Goal: Feedback & Contribution: Leave review/rating

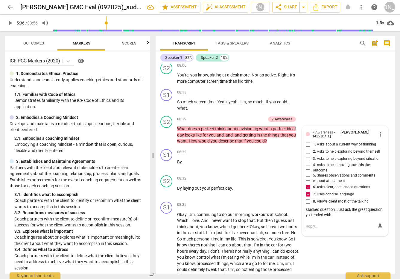
scroll to position [1282, 0]
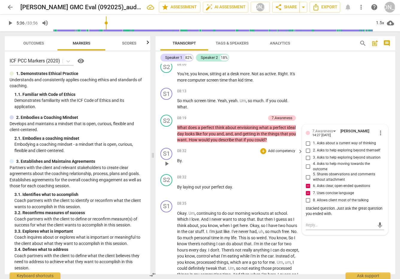
click at [165, 161] on span "play_arrow" at bounding box center [166, 163] width 7 height 7
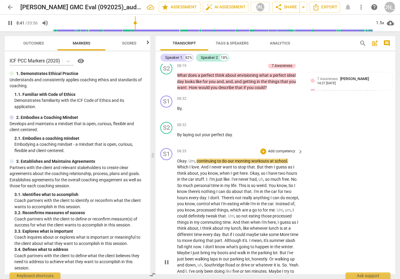
scroll to position [1316, 0]
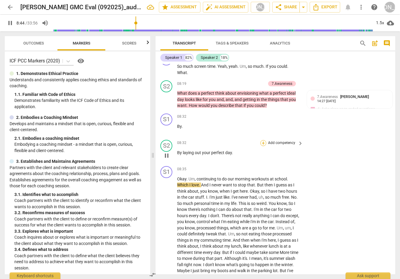
click at [264, 142] on div "+" at bounding box center [263, 143] width 6 height 6
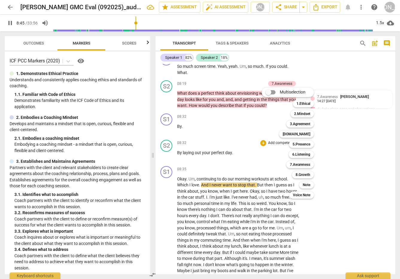
drag, startPoint x: 308, startPoint y: 185, endPoint x: 315, endPoint y: 174, distance: 12.5
click at [300, 185] on b "Note" at bounding box center [305, 184] width 7 height 7
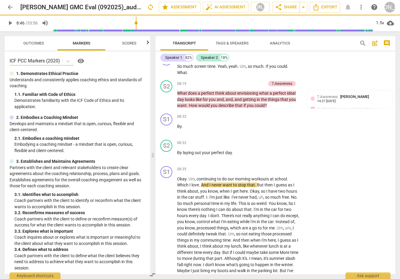
type input "526"
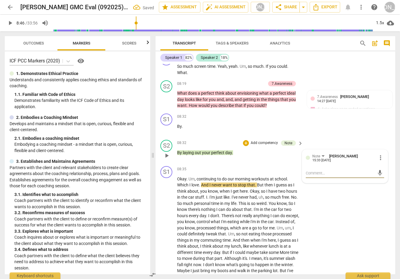
drag, startPoint x: 331, startPoint y: 172, endPoint x: 328, endPoint y: 173, distance: 3.0
click at [300, 172] on textarea at bounding box center [339, 173] width 69 height 6
type textarea "T"
type textarea "Th"
type textarea "Thi"
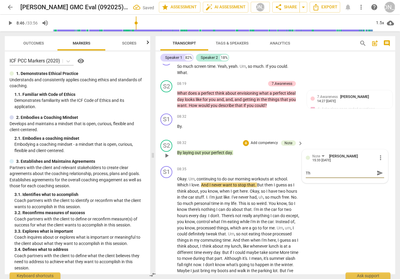
type textarea "Thi"
type textarea "This"
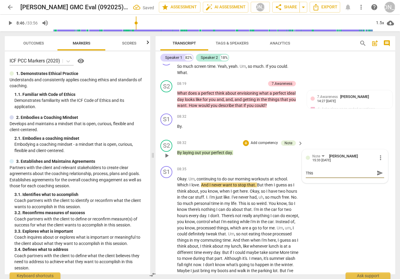
type textarea "This f"
type textarea "This fe"
type textarea "This fee"
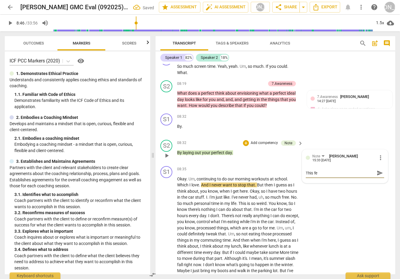
type textarea "This fee"
type textarea "This feel"
type textarea "This feels"
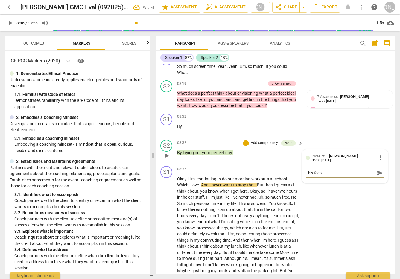
type textarea "This feels l"
type textarea "This feels li"
type textarea "This feels lik"
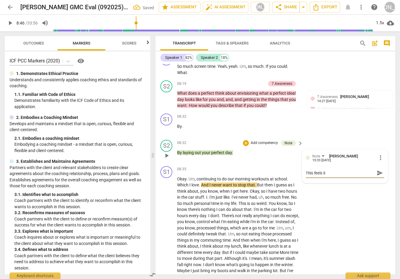
type textarea "This feels lik"
type textarea "This feels like"
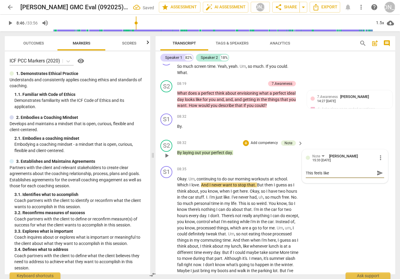
type textarea "This feels like c"
type textarea "This feels like co"
type textarea "This feels like coa"
type textarea "This feels like coac"
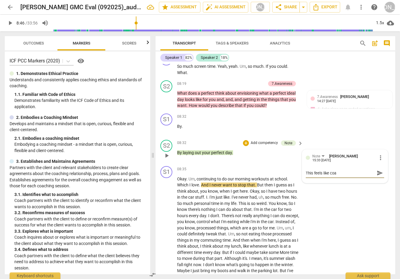
type textarea "This feels like coac"
type textarea "This feels like coach"
type textarea "This feels like coach i"
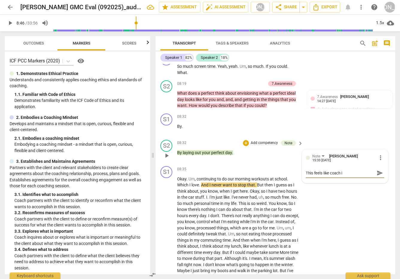
type textarea "This feels like coach is"
type textarea "This feels like coach is l"
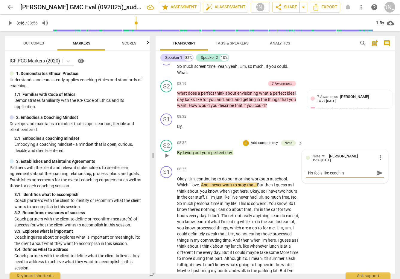
type textarea "This feels like coach is l"
type textarea "This feels like coach is le"
type textarea "This feels like coach is [PERSON_NAME]"
type textarea "This feels like coach is lead"
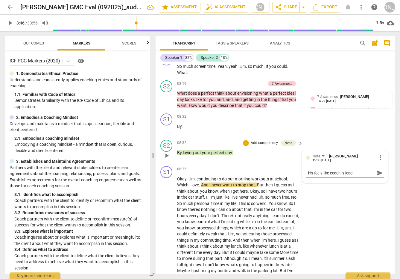
type textarea "This feels like coach is [PERSON_NAME]"
type textarea "This feels like coach is leadin"
type textarea "This feels like coach is leading"
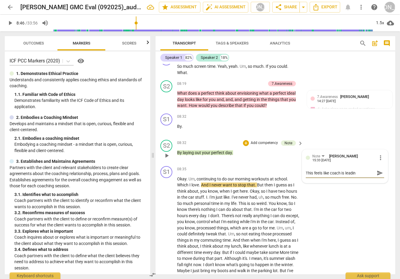
type textarea "This feels like coach is leading"
type textarea "This feels like coach is leading c"
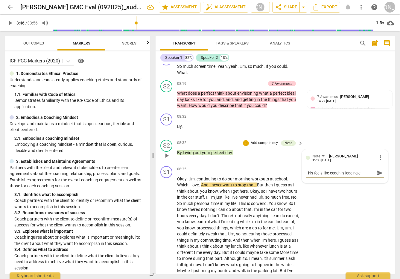
type textarea "This feels like coach is leading cl"
type textarea "This feels like coach is leading cli"
type textarea "This feels like coach is leading clie"
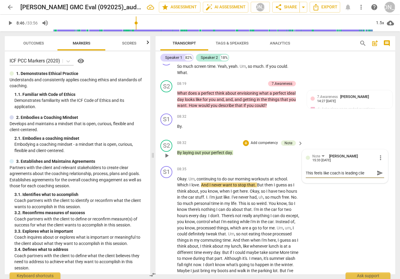
type textarea "This feels like coach is leading clien"
type textarea "This feels like coach is leading client"
type textarea "This feels like coach is leading client."
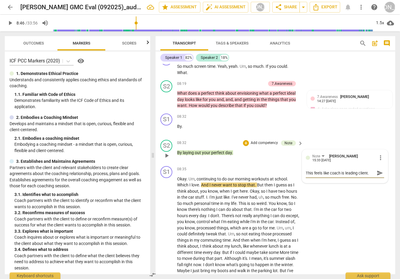
type textarea "This feels like coach is leading client."
type textarea "This feels like coach is leading client. H"
type textarea "This feels like coach is leading client. Ho"
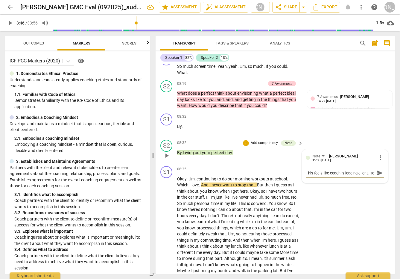
type textarea "This feels like coach is leading client. How"
type textarea "This feels like coach is leading client. How c"
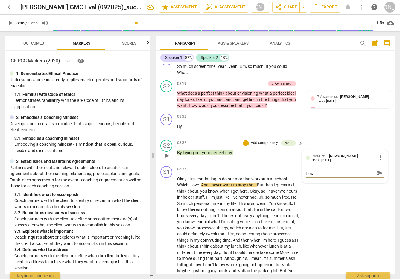
type textarea "This feels like coach is leading client. How c"
type textarea "This feels like coach is leading client. How co"
type textarea "This feels like coach is leading client. How cou"
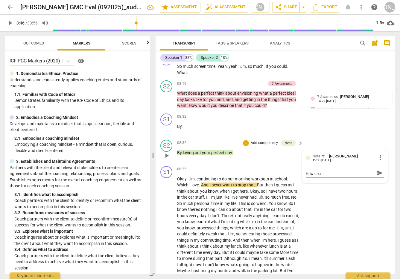
scroll to position [0, 0]
type textarea "This feels like coach is leading client. How coul"
type textarea "This feels like coach is leading client. How could"
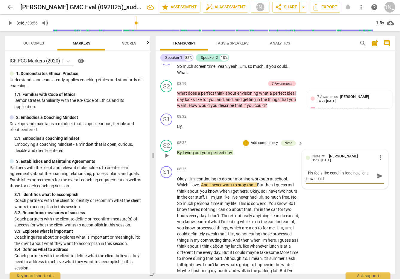
type textarea "This feels like coach is leading client. How could"
type textarea "This feels like coach is leading client. How could y"
type textarea "This feels like coach is leading client. How could yo"
type textarea "This feels like coach is leading client. How could you"
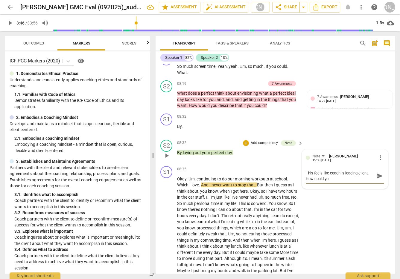
type textarea "This feels like coach is leading client. How could you"
type textarea "This feels like coach is leading client. How could you a"
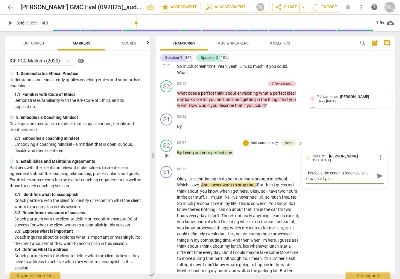
type textarea "This feels like coach is leading client. How could you as"
type textarea "This feels like coach is leading client. How could you ask"
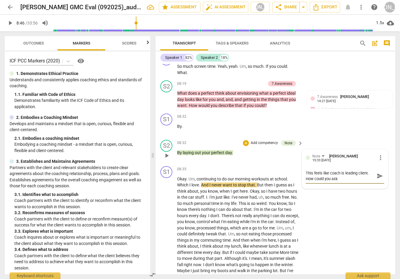
type textarea "This feels like coach is leading client. How could you ask"
type textarea "This feels like coach is leading client. How could you ask t"
type textarea "This feels like coach is leading client. How could you ask th"
type textarea "This feels like coach is leading client. How could you ask thi"
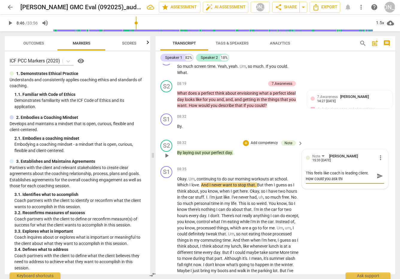
type textarea "This feels like coach is leading client. How could you ask thi"
type textarea "This feels like coach is leading client. How could you ask this"
type textarea "This feels like coach is leading client. How could you ask this s"
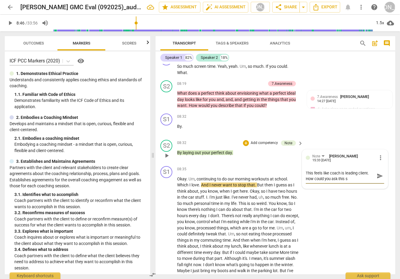
type textarea "This feels like coach is leading client. How could you ask this so"
type textarea "This feels like coach is leading client. How could you ask this so t"
type textarea "This feels like coach is leading client. How could you ask this so th"
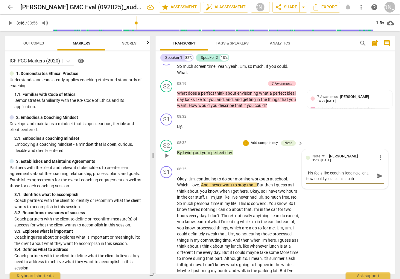
type textarea "This feels like coach is leading client. How could you ask this so the"
type textarea "This feels like coach is leading client. How could you ask this so the c"
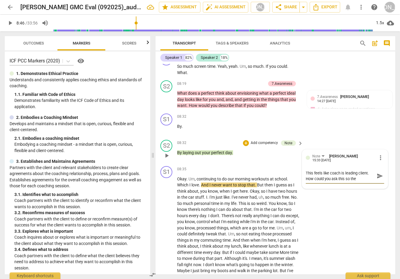
type textarea "This feels like coach is leading client. How could you ask this so the c"
type textarea "This feels like coach is leading client. How could you ask this so the co"
type textarea "This feels like coach is leading client. How could you ask this so the coa"
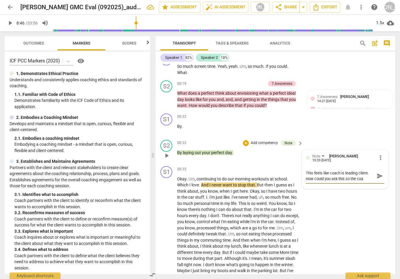
type textarea "This feels like coach is leading client. How could you ask this so the coac"
type textarea "This feels like coach is leading client. How could you ask this so the coa"
type textarea "This feels like coach is leading client. How could you ask this so the co"
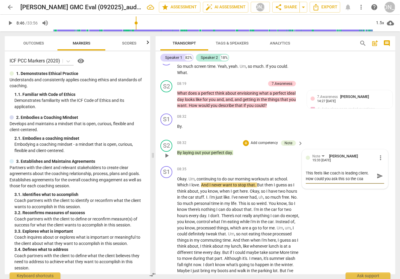
type textarea "This feels like coach is leading client. How could you ask this so the co"
type textarea "This feels like coach is leading client. How could you ask this so the c"
type textarea "This feels like coach is leading client. How could you ask this so the cl"
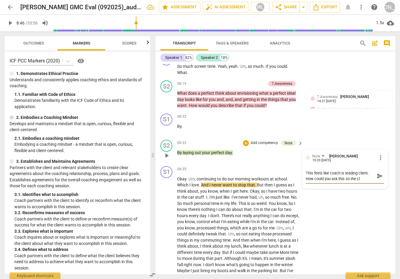
type textarea "This feels like coach is leading client. How could you ask this so the cli"
type textarea "This feels like coach is leading client. How could you ask this so the clie"
type textarea "This feels like coach is leading client. How could you ask this so the clien"
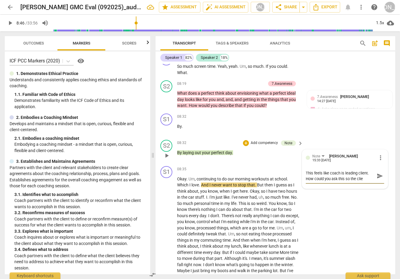
type textarea "This feels like coach is leading client. How could you ask this so the clien"
type textarea "This feels like coach is leading client. How could you ask this so the client"
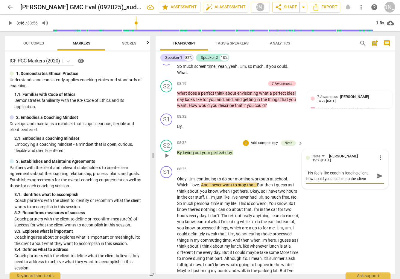
type textarea "This feels like coach is leading client. How could you ask this so the client c"
type textarea "This feels like coach is leading client. How could you ask this so the client ca"
type textarea "This feels like coach is leading client. How could you ask this so the client c…"
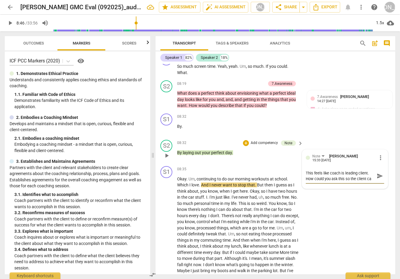
type textarea "This feels like coach is leading client. How could you ask this so the client c…"
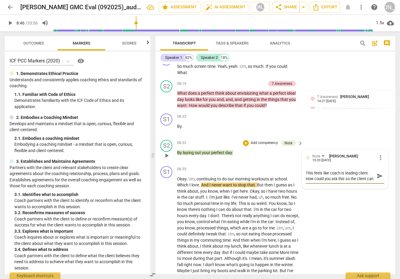
type textarea "This feels like coach is leading client. How could you ask this so the client c…"
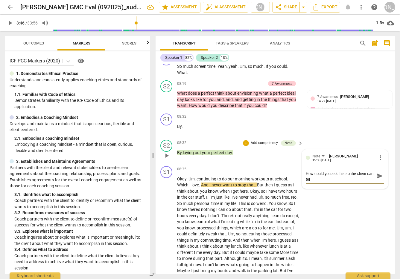
type textarea "This feels like coach is leading client. How could you ask this so the client c…"
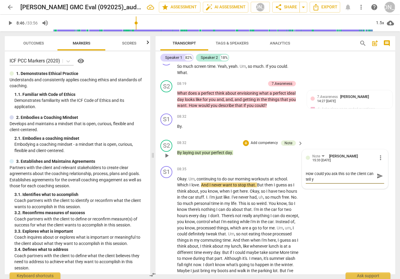
type textarea "This feels like coach is leading client. How could you ask this so the client c…"
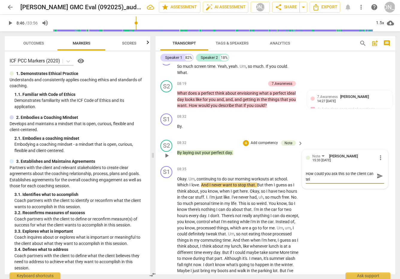
type textarea "This feels like coach is leading client. How could you ask this so the client c…"
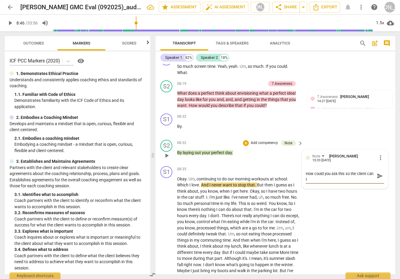
type textarea "This feels like coach is leading client. How could you ask this so the client c…"
type textarea "This feels like coach is leading client. How could you ask this so the client ca"
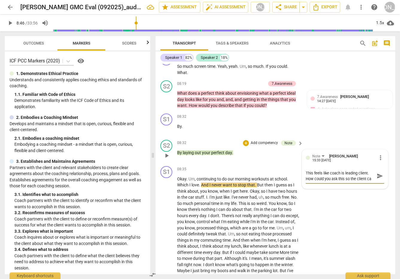
type textarea "This feels like coach is leading client. How could you ask this so the client c"
type textarea "This feels like coach is leading client. How could you ask this so the client"
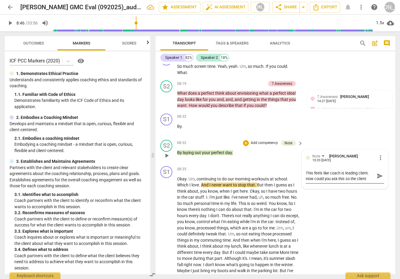
type textarea "This feels like coach is leading client. How could you ask this so the client"
type textarea "This feels like coach is leading client. How could you ask this so the clien"
type textarea "This feels like coach is leading client. How could you ask this so the clie"
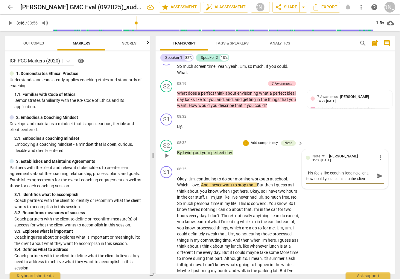
type textarea "This feels like coach is leading client. How could you ask this so the clie"
type textarea "This feels like coach is leading client. How could you ask this so the cli"
type textarea "This feels like coach is leading client. How could you ask this so the cl"
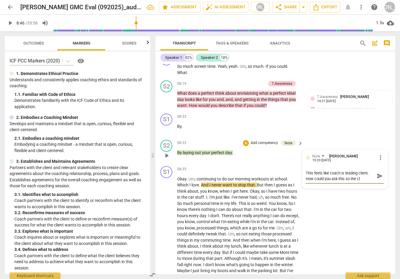
type textarea "This feels like coach is leading client. How could you ask this so the c"
type textarea "This feels like coach is leading client. How could you ask this so the"
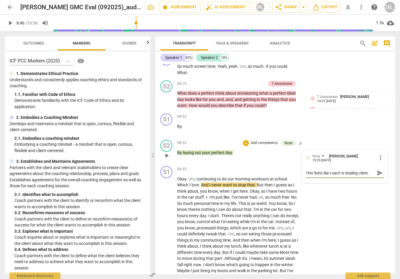
click at [300, 173] on span "send" at bounding box center [379, 173] width 7 height 7
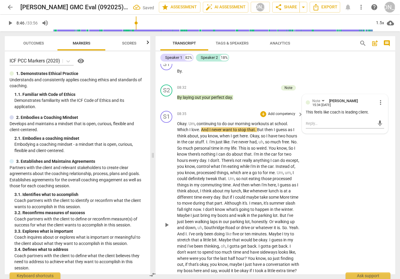
scroll to position [1373, 0]
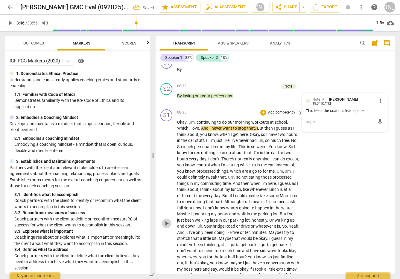
click at [165, 225] on span "play_arrow" at bounding box center [166, 223] width 7 height 7
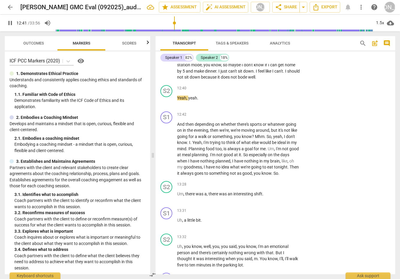
scroll to position [1748, 0]
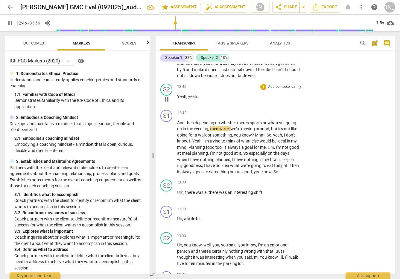
click at [271, 90] on p "Add competency" at bounding box center [281, 86] width 28 height 5
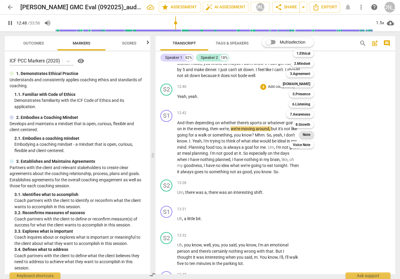
click at [300, 134] on b "Note" at bounding box center [305, 134] width 7 height 7
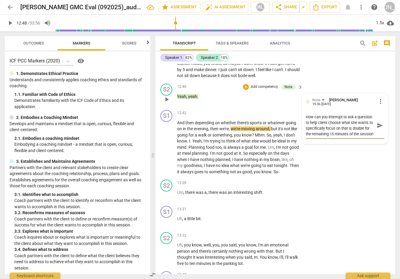
scroll to position [5, 0]
click at [300, 129] on span "send" at bounding box center [379, 125] width 7 height 7
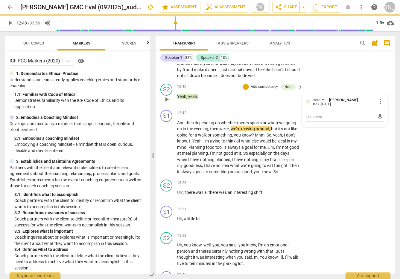
scroll to position [0, 0]
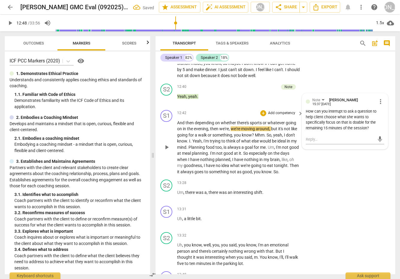
click at [165, 151] on span "play_arrow" at bounding box center [166, 147] width 7 height 7
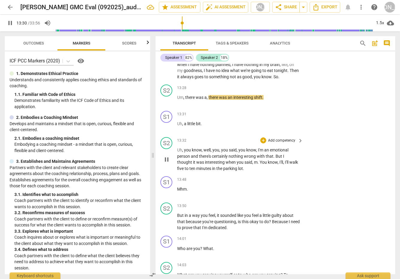
scroll to position [1842, 0]
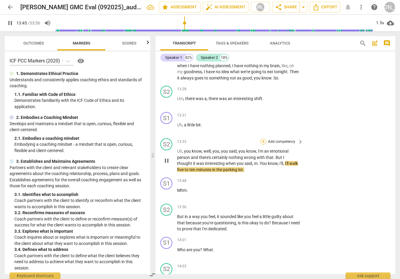
click at [262, 145] on div "+" at bounding box center [263, 142] width 6 height 6
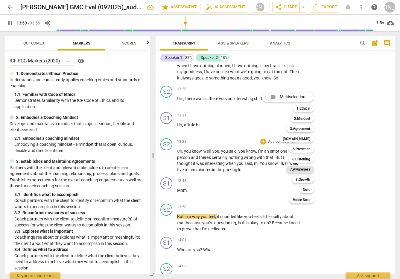
click at [300, 168] on b "7.Awareness" at bounding box center [300, 169] width 20 height 7
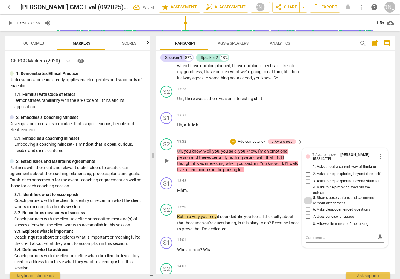
click at [300, 204] on input "5. Shares observations and comments without attachment" at bounding box center [308, 200] width 10 height 7
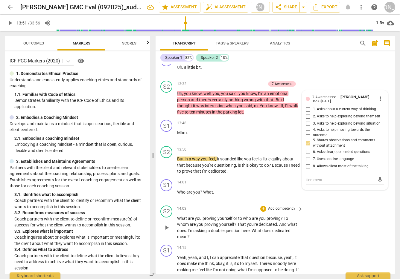
scroll to position [1902, 0]
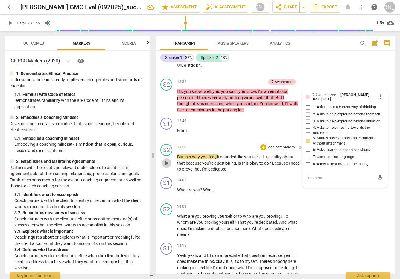
click at [166, 167] on span "play_arrow" at bounding box center [166, 163] width 7 height 7
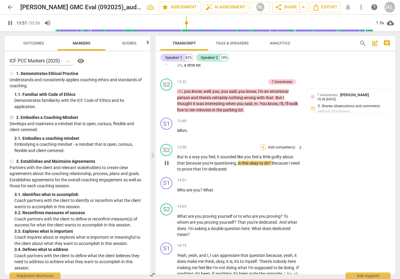
click at [262, 150] on div "+" at bounding box center [263, 147] width 6 height 6
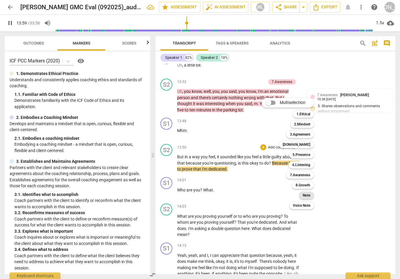
click at [300, 192] on b "Note" at bounding box center [305, 195] width 7 height 7
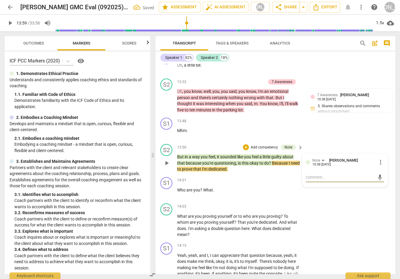
drag, startPoint x: 322, startPoint y: 184, endPoint x: 332, endPoint y: 179, distance: 11.4
click at [300, 180] on textarea at bounding box center [339, 178] width 69 height 6
drag, startPoint x: 339, startPoint y: 184, endPoint x: 345, endPoint y: 183, distance: 6.0
click at [300, 180] on textarea "Great observation to coaching the who" at bounding box center [339, 178] width 69 height 6
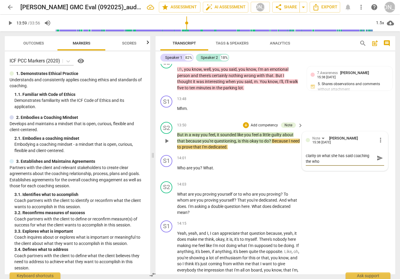
scroll to position [6, 0]
click at [300, 161] on span "send" at bounding box center [379, 158] width 7 height 7
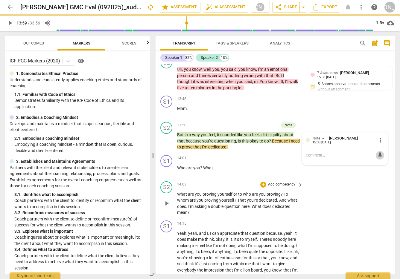
scroll to position [0, 0]
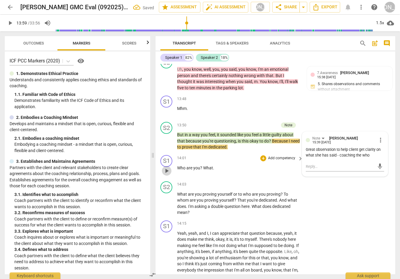
click at [167, 175] on span "play_arrow" at bounding box center [166, 170] width 7 height 7
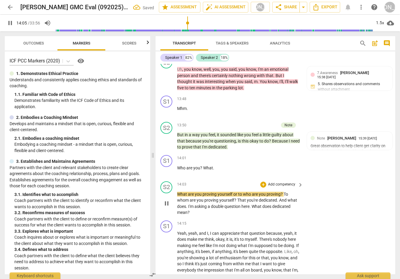
click at [262, 187] on div "+ Add competency" at bounding box center [278, 185] width 36 height 6
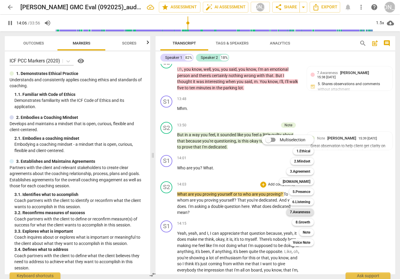
click at [300, 210] on b "7.Awareness" at bounding box center [300, 212] width 20 height 7
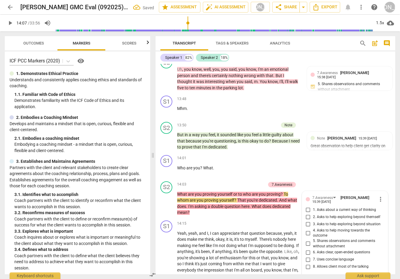
scroll to position [2042, 0]
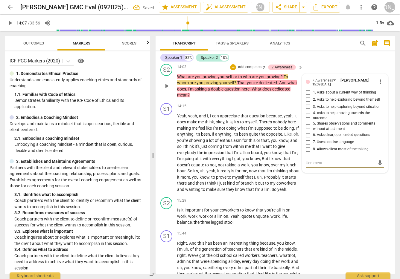
click at [300, 139] on input "6. Asks clear, open-ended questions" at bounding box center [308, 134] width 10 height 7
click at [300, 166] on textarea at bounding box center [339, 163] width 69 height 6
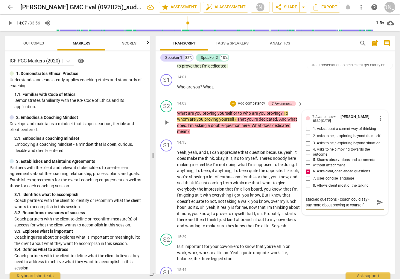
scroll to position [2007, 0]
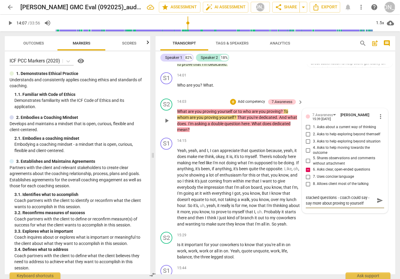
drag, startPoint x: 363, startPoint y: 209, endPoint x: 319, endPoint y: 211, distance: 44.3
click at [300, 206] on textarea "stacked questions - coach could say - say more about proving to yourself" at bounding box center [339, 200] width 69 height 11
click at [300, 204] on span "send" at bounding box center [379, 200] width 7 height 7
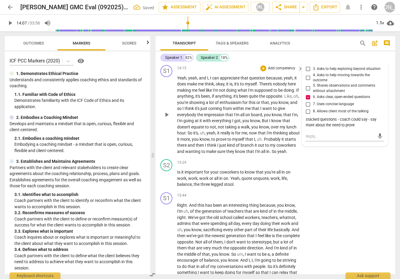
scroll to position [2081, 0]
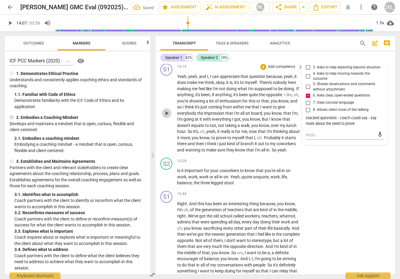
click at [165, 117] on span "play_arrow" at bounding box center [166, 113] width 7 height 7
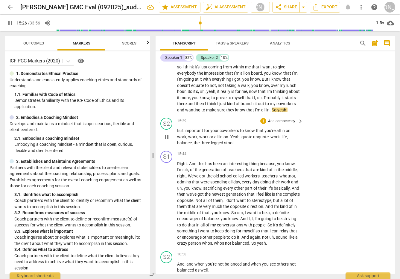
scroll to position [2122, 0]
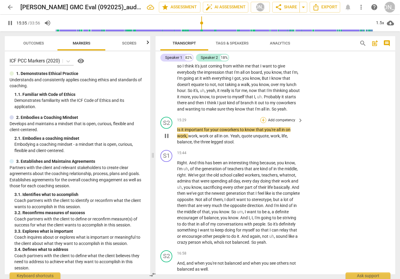
click at [260, 123] on div "+" at bounding box center [263, 120] width 6 height 6
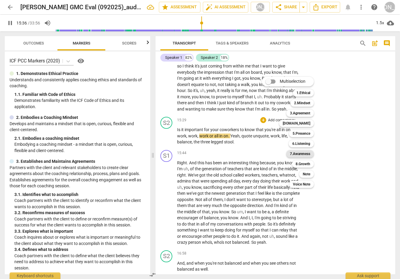
click at [300, 153] on b "7.Awareness" at bounding box center [300, 153] width 20 height 7
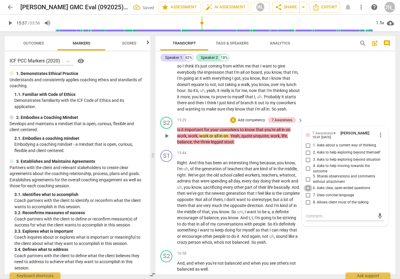
click at [300, 192] on input "6. Asks clear, open-ended questions" at bounding box center [308, 188] width 10 height 7
click at [300, 219] on textarea at bounding box center [339, 216] width 69 height 6
click at [300, 219] on span "send" at bounding box center [379, 216] width 7 height 7
click at [166, 207] on span "play_arrow" at bounding box center [166, 202] width 7 height 7
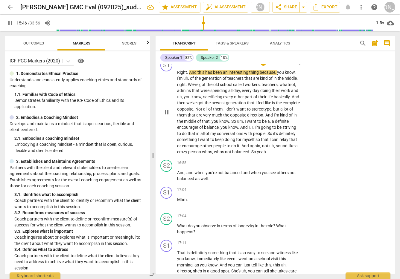
scroll to position [2217, 0]
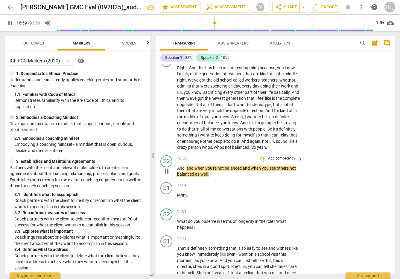
click at [263, 162] on div "+" at bounding box center [263, 159] width 6 height 6
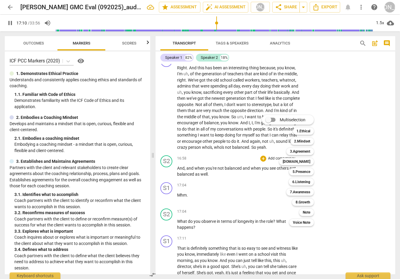
click at [283, 228] on div at bounding box center [200, 139] width 400 height 279
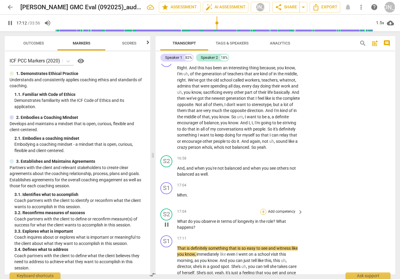
click at [262, 215] on div "+" at bounding box center [263, 212] width 6 height 6
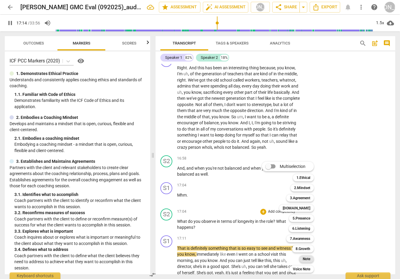
drag, startPoint x: 306, startPoint y: 258, endPoint x: 313, endPoint y: 235, distance: 23.6
click at [300, 258] on b "Note" at bounding box center [305, 259] width 7 height 7
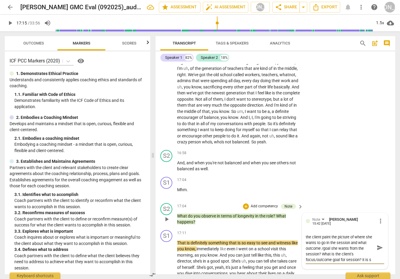
scroll to position [2228, 0]
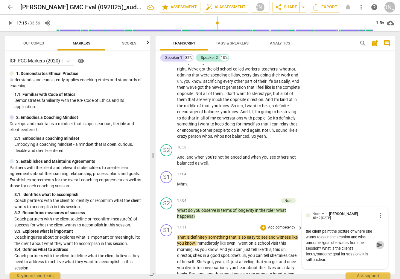
click at [300, 248] on span "send" at bounding box center [379, 245] width 7 height 7
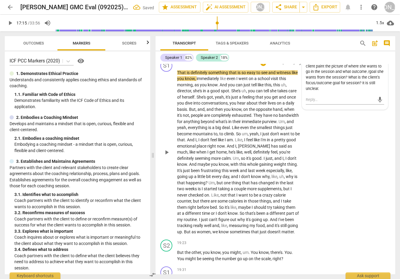
scroll to position [2397, 0]
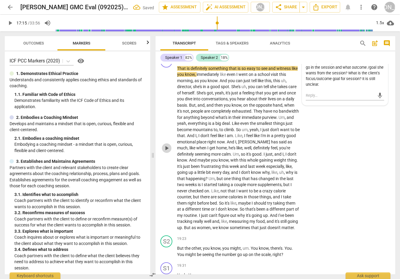
click at [164, 152] on span "play_arrow" at bounding box center [166, 148] width 7 height 7
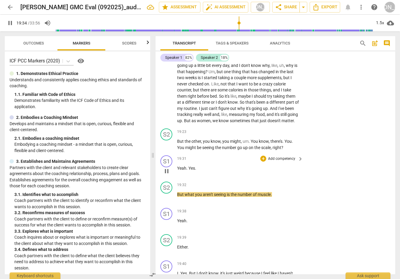
scroll to position [2510, 0]
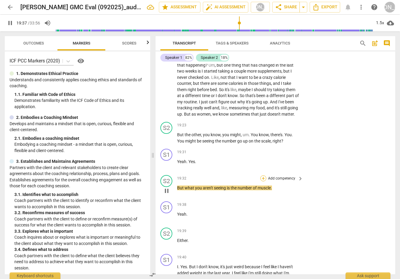
click at [262, 181] on div "+" at bounding box center [263, 178] width 6 height 6
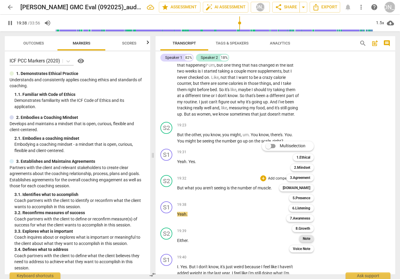
drag, startPoint x: 308, startPoint y: 240, endPoint x: 308, endPoint y: 235, distance: 4.5
click at [300, 240] on b "Note" at bounding box center [305, 238] width 7 height 7
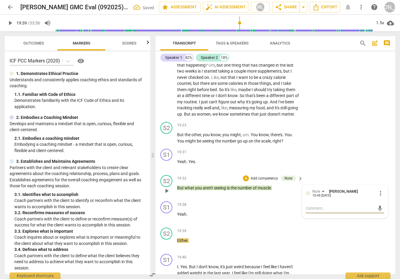
click at [300, 213] on div "mic" at bounding box center [344, 209] width 78 height 10
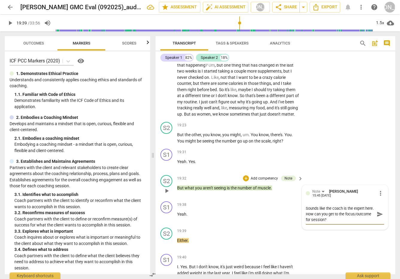
scroll to position [0, 0]
drag, startPoint x: 376, startPoint y: 233, endPoint x: 353, endPoint y: 233, distance: 23.0
click at [300, 218] on span "send" at bounding box center [379, 214] width 7 height 7
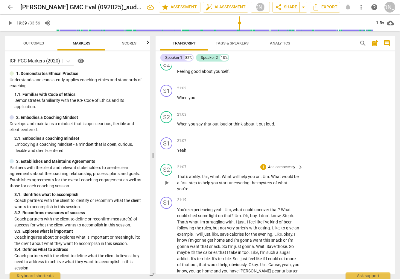
scroll to position [2860, 0]
click at [262, 169] on div "+" at bounding box center [263, 166] width 6 height 6
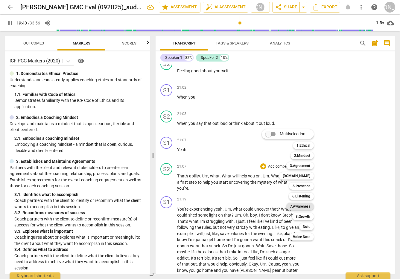
click at [300, 204] on b "7.Awareness" at bounding box center [300, 206] width 20 height 7
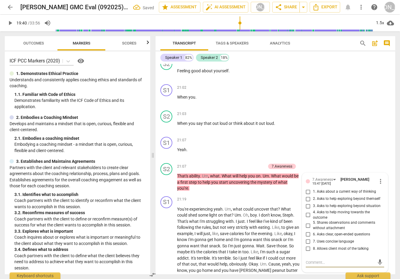
scroll to position [2972, 0]
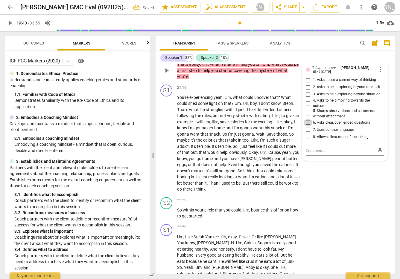
click at [300, 126] on input "6. Asks clear, open-ended questions" at bounding box center [308, 122] width 10 height 7
drag, startPoint x: 310, startPoint y: 171, endPoint x: 300, endPoint y: 169, distance: 10.4
click at [300, 154] on textarea at bounding box center [339, 151] width 69 height 6
click at [300, 134] on input "7. Uses concise language" at bounding box center [308, 129] width 10 height 7
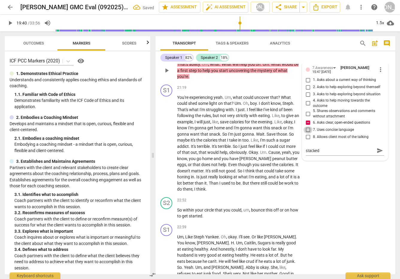
click at [300, 134] on input "7. Uses concise language" at bounding box center [308, 129] width 10 height 7
click at [300, 161] on div "mic" at bounding box center [344, 157] width 78 height 10
drag, startPoint x: 322, startPoint y: 163, endPoint x: 319, endPoint y: 171, distance: 9.0
click at [300, 148] on div "stacked" at bounding box center [344, 146] width 78 height 6
click at [165, 147] on span "play_arrow" at bounding box center [166, 143] width 7 height 7
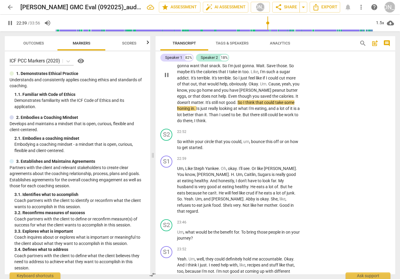
scroll to position [3041, 0]
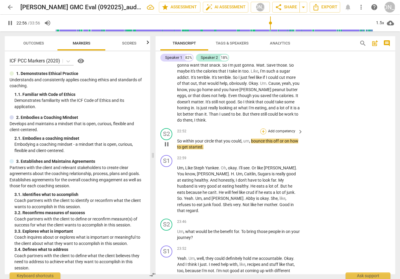
click at [262, 134] on div "+" at bounding box center [263, 132] width 6 height 6
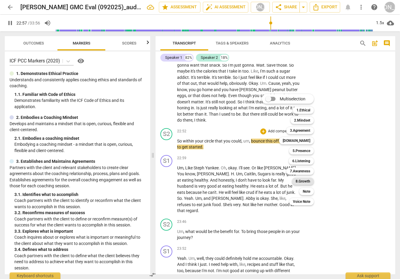
click at [300, 181] on b "8.Growth" at bounding box center [302, 181] width 15 height 7
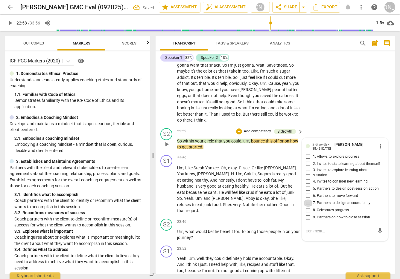
drag, startPoint x: 305, startPoint y: 219, endPoint x: 310, endPoint y: 227, distance: 8.5
click at [300, 207] on input "7. Partners to design accountability" at bounding box center [308, 203] width 10 height 7
click at [164, 193] on span "play_arrow" at bounding box center [166, 189] width 7 height 7
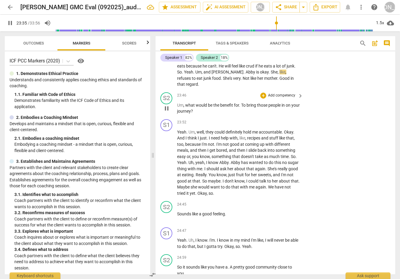
scroll to position [3169, 0]
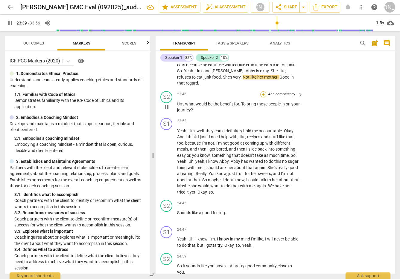
click at [262, 97] on div "+" at bounding box center [263, 94] width 6 height 6
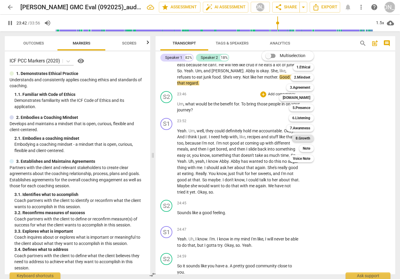
click at [300, 136] on b "8.Growth" at bounding box center [302, 138] width 15 height 7
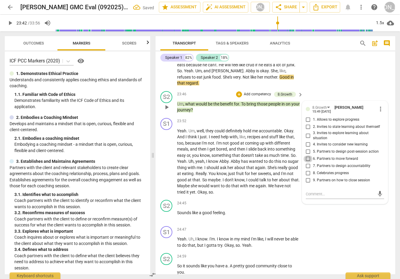
click at [300, 163] on input "6. Partners to move forward" at bounding box center [308, 158] width 10 height 7
click at [166, 165] on span "play_arrow" at bounding box center [166, 161] width 7 height 7
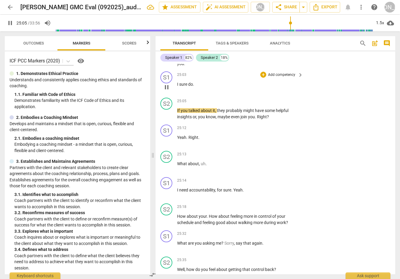
scroll to position [3399, 0]
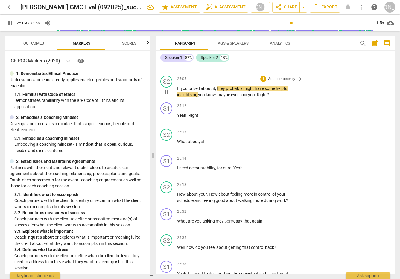
click at [261, 82] on div "+ Add competency keyboard_arrow_right" at bounding box center [281, 79] width 45 height 7
click at [264, 82] on div "+" at bounding box center [263, 79] width 6 height 6
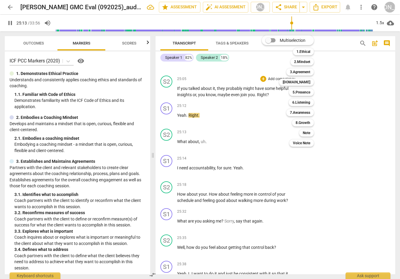
drag, startPoint x: 307, startPoint y: 131, endPoint x: 308, endPoint y: 127, distance: 4.9
click at [300, 131] on b "Note" at bounding box center [305, 132] width 7 height 7
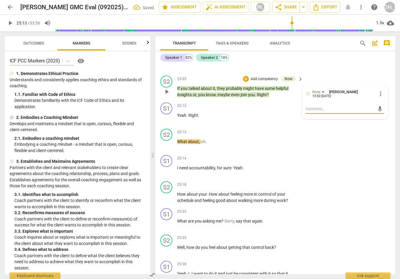
click at [300, 112] on textarea at bounding box center [339, 109] width 69 height 6
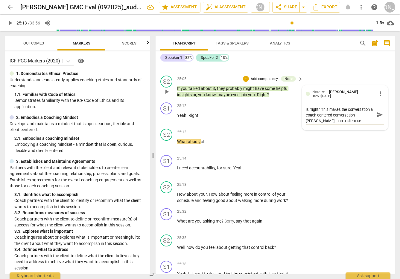
scroll to position [0, 0]
click at [300, 129] on textarea "refrain from asking if what you just said is "right." This makes the conversati…" at bounding box center [339, 117] width 69 height 23
drag, startPoint x: 365, startPoint y: 137, endPoint x: 372, endPoint y: 137, distance: 7.2
click at [300, 129] on textarea "refrain from asking if what you just said is "right." This makes the conversati…" at bounding box center [339, 117] width 69 height 23
click at [300, 121] on span "send" at bounding box center [379, 117] width 7 height 7
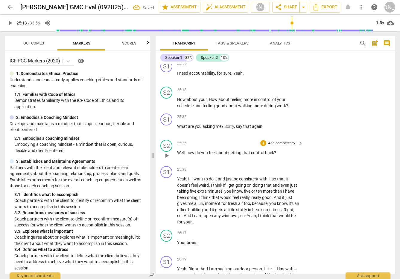
scroll to position [3496, 0]
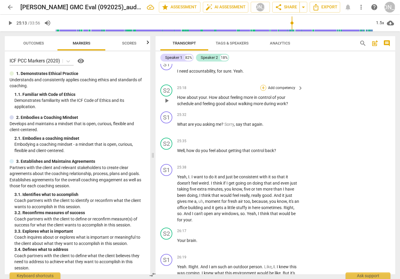
click at [263, 91] on div "+" at bounding box center [263, 88] width 6 height 6
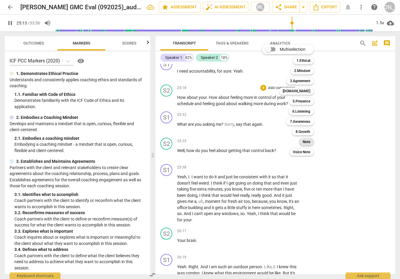
click at [300, 140] on b "Note" at bounding box center [305, 141] width 7 height 7
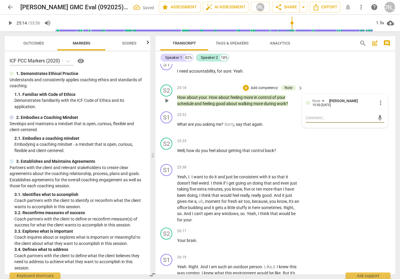
click at [300, 121] on textarea at bounding box center [339, 118] width 69 height 6
click at [300, 124] on span "send" at bounding box center [379, 120] width 7 height 7
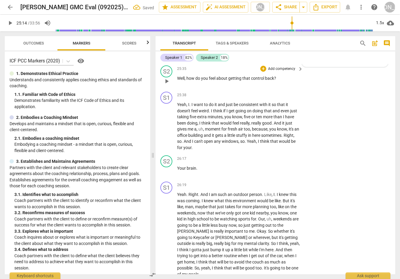
scroll to position [3569, 0]
click at [261, 71] on div "+" at bounding box center [263, 68] width 6 height 6
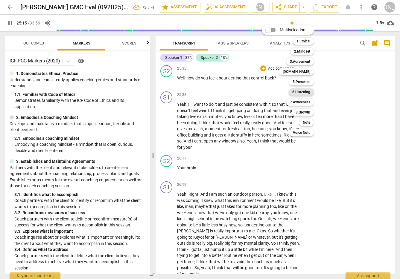
drag, startPoint x: 305, startPoint y: 90, endPoint x: 307, endPoint y: 94, distance: 4.3
click at [300, 90] on b "6.Listening" at bounding box center [301, 91] width 18 height 7
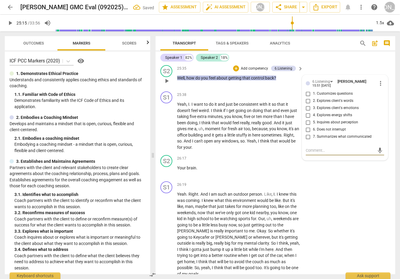
drag, startPoint x: 306, startPoint y: 119, endPoint x: 305, endPoint y: 123, distance: 3.6
click at [300, 112] on input "3. Explores client's emotions" at bounding box center [308, 108] width 10 height 7
click at [300, 153] on textarea at bounding box center [339, 151] width 69 height 6
drag, startPoint x: 379, startPoint y: 163, endPoint x: 343, endPoint y: 163, distance: 36.5
click at [300, 154] on span "send" at bounding box center [379, 150] width 7 height 7
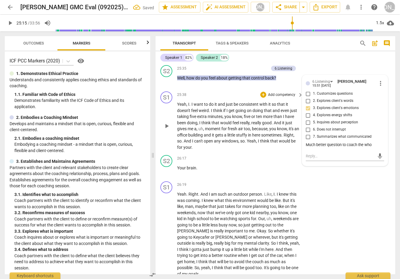
click at [164, 130] on span "play_arrow" at bounding box center [166, 126] width 7 height 7
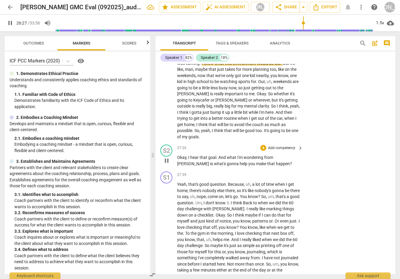
scroll to position [3707, 0]
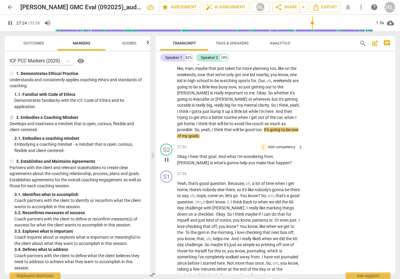
click at [263, 150] on div "+" at bounding box center [263, 147] width 6 height 6
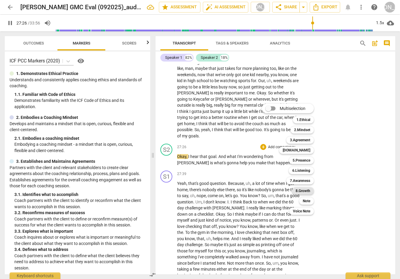
click at [300, 189] on b "8.Growth" at bounding box center [302, 190] width 15 height 7
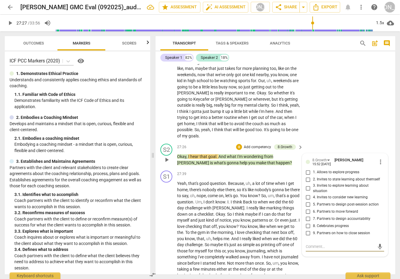
drag, startPoint x: 307, startPoint y: 223, endPoint x: 313, endPoint y: 224, distance: 5.8
click at [300, 215] on input "6. Partners to move forward" at bounding box center [308, 211] width 10 height 7
click at [300, 208] on input "5. Partners to design post-session action" at bounding box center [308, 204] width 10 height 7
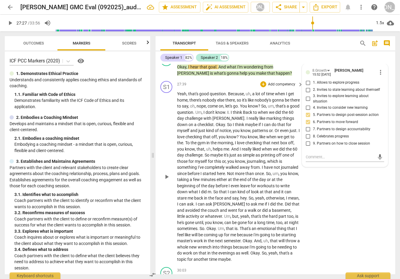
scroll to position [3800, 0]
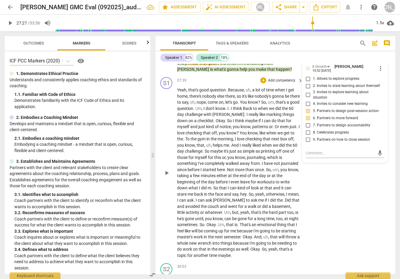
click at [164, 177] on span "play_arrow" at bounding box center [166, 172] width 7 height 7
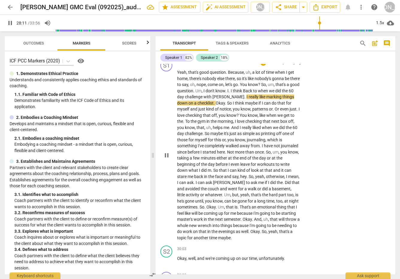
scroll to position [3819, 0]
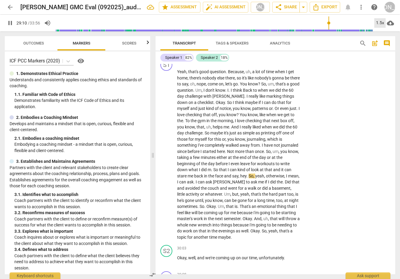
click at [300, 20] on div "1.5x" at bounding box center [379, 23] width 11 height 10
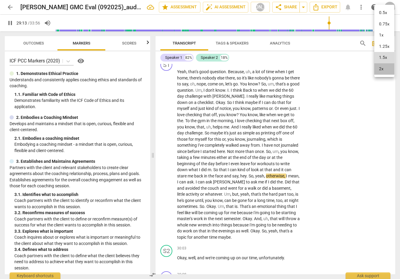
click at [300, 68] on li "2x" at bounding box center [384, 68] width 20 height 11
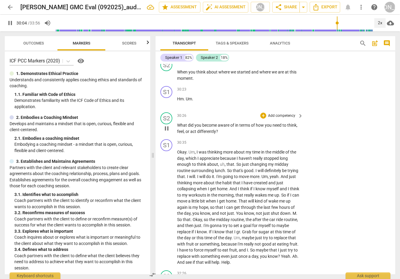
scroll to position [4111, 0]
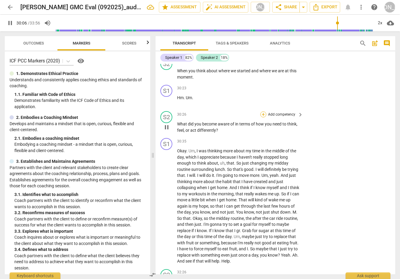
click at [261, 117] on div "+" at bounding box center [263, 114] width 6 height 6
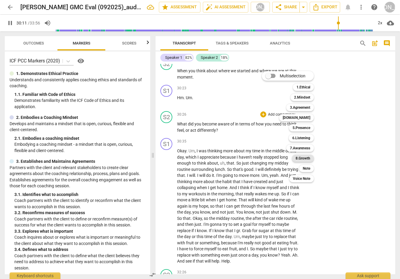
click at [300, 157] on b "8.Growth" at bounding box center [302, 158] width 15 height 7
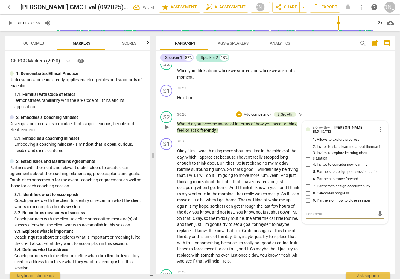
click at [300, 168] on input "4. Invites to consider new learning" at bounding box center [308, 164] width 10 height 7
drag, startPoint x: 306, startPoint y: 166, endPoint x: 303, endPoint y: 177, distance: 11.2
click at [300, 160] on input "3. Invites to explore learning about situation" at bounding box center [308, 155] width 10 height 7
drag, startPoint x: 165, startPoint y: 218, endPoint x: 197, endPoint y: 204, distance: 34.9
click at [165, 210] on span "play_arrow" at bounding box center [166, 206] width 7 height 7
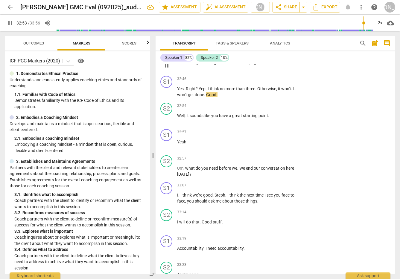
scroll to position [4495, 0]
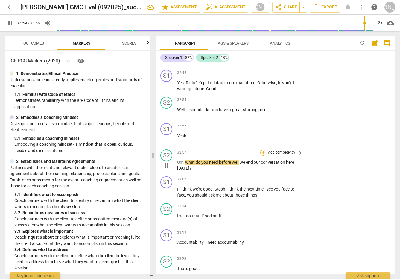
click at [261, 156] on div "+" at bounding box center [263, 153] width 6 height 6
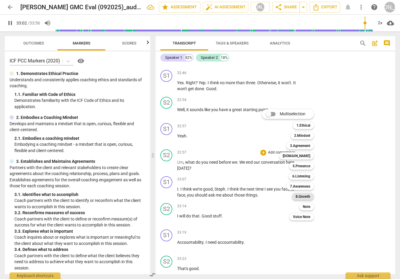
click at [300, 194] on b "8.Growth" at bounding box center [302, 196] width 15 height 7
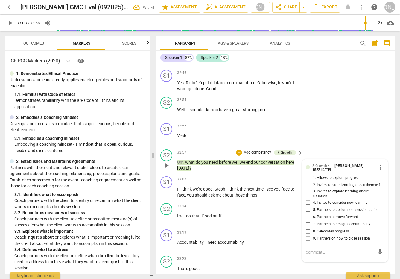
click at [300, 242] on input "9. Partners on how to close session" at bounding box center [308, 238] width 10 height 7
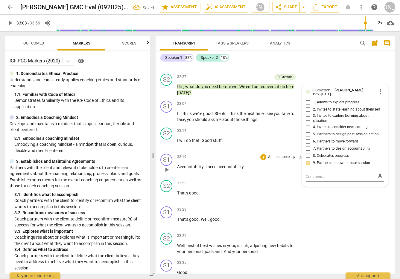
click at [281, 172] on div "33:19 + Add competency keyboard_arrow_right Accountability . I need accountabil…" at bounding box center [240, 165] width 126 height 22
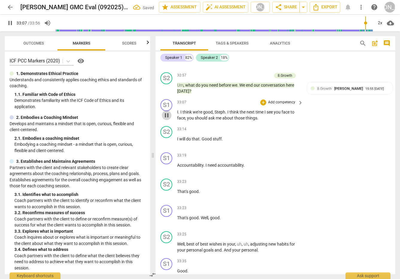
drag, startPoint x: 165, startPoint y: 126, endPoint x: 171, endPoint y: 129, distance: 6.2
click at [166, 119] on span "pause" at bounding box center [166, 115] width 7 height 7
click at [262, 132] on div "+" at bounding box center [263, 129] width 6 height 6
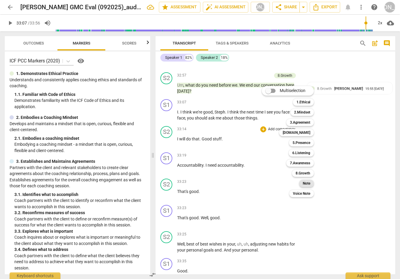
click at [300, 181] on b "Note" at bounding box center [305, 183] width 7 height 7
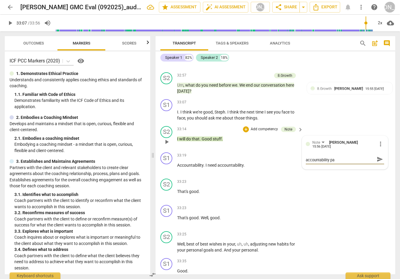
scroll to position [0, 0]
click at [300, 166] on span "send" at bounding box center [379, 162] width 7 height 7
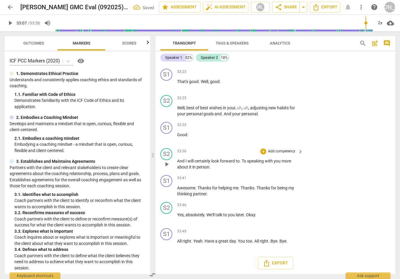
scroll to position [4720, 0]
click at [273, 262] on span "Export" at bounding box center [275, 263] width 25 height 7
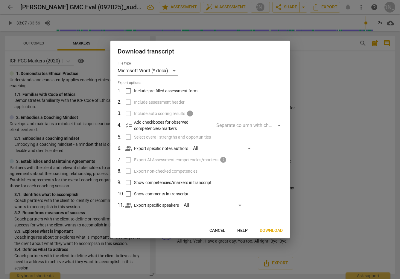
click at [300, 213] on div at bounding box center [200, 139] width 400 height 279
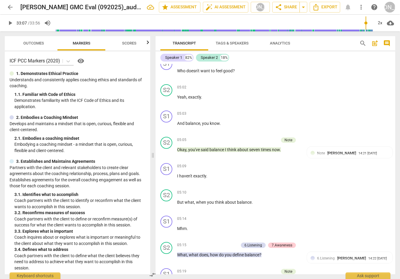
scroll to position [675, 0]
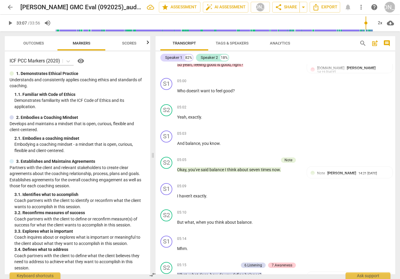
click at [300, 42] on span "post_add" at bounding box center [374, 43] width 7 height 7
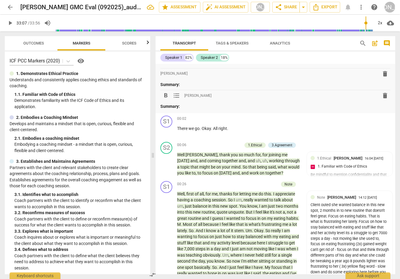
scroll to position [0, 0]
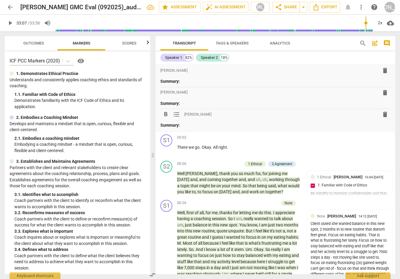
drag, startPoint x: 192, startPoint y: 124, endPoint x: 203, endPoint y: 124, distance: 11.4
click at [193, 124] on p "Summary:" at bounding box center [275, 125] width 230 height 6
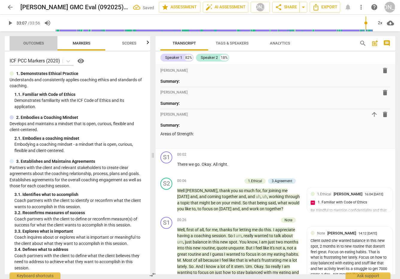
click at [33, 42] on span "Outcomes" at bounding box center [33, 43] width 21 height 4
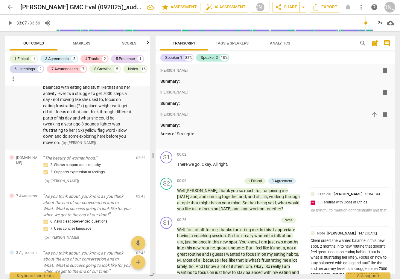
scroll to position [364, 0]
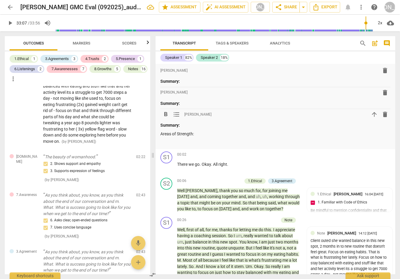
click at [199, 134] on p "Areas of Strength:" at bounding box center [275, 134] width 230 height 6
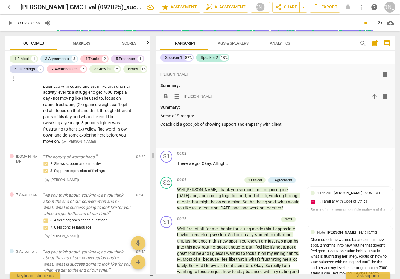
scroll to position [19, 0]
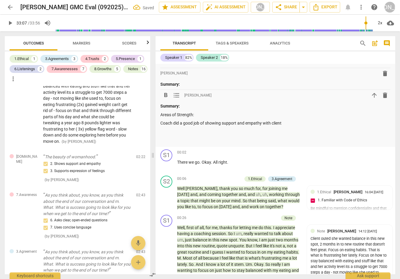
click at [286, 124] on p "Coach did a good job of showing support and empathy with client" at bounding box center [275, 123] width 230 height 6
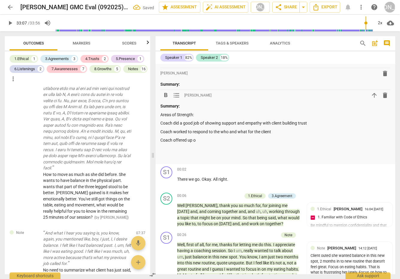
scroll to position [1203, 0]
drag, startPoint x: 195, startPoint y: 141, endPoint x: 174, endPoint y: 140, distance: 20.6
click at [174, 140] on p "Coach offered up o" at bounding box center [275, 140] width 230 height 6
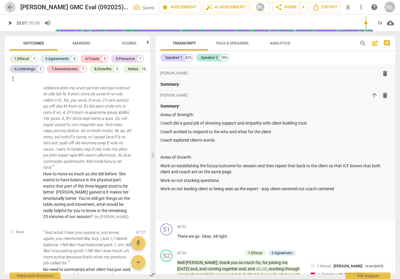
click at [8, 7] on span "arrow_back" at bounding box center [10, 7] width 7 height 7
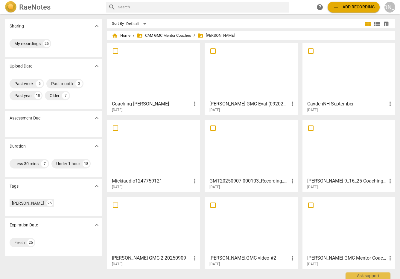
click at [130, 155] on div at bounding box center [153, 148] width 88 height 53
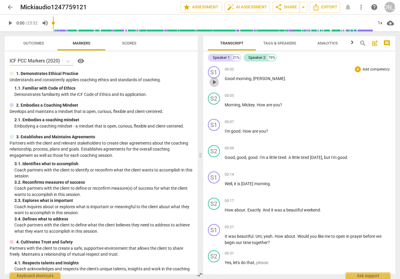
click at [213, 82] on span "play_arrow" at bounding box center [213, 82] width 7 height 7
click at [300, 42] on span "post_add" at bounding box center [374, 43] width 7 height 7
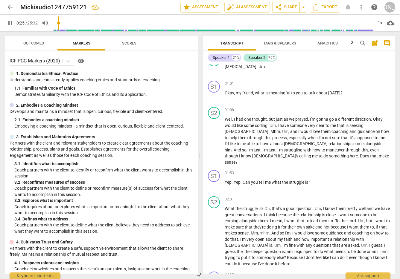
scroll to position [360, 0]
click at [300, 82] on div "+" at bounding box center [357, 83] width 6 height 6
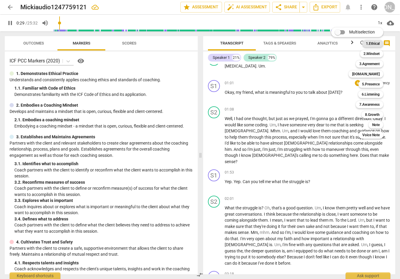
click at [300, 43] on b "1.Ethical" at bounding box center [373, 43] width 14 height 7
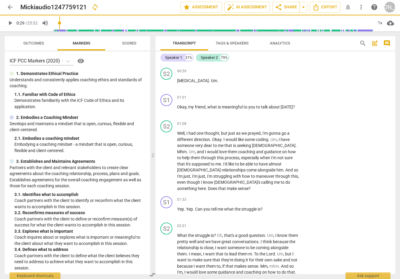
scroll to position [368, 0]
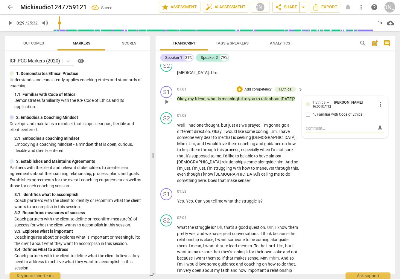
click at [300, 111] on input "1. Familiar with Code of Ethics" at bounding box center [308, 114] width 10 height 7
click at [300, 126] on textarea at bounding box center [339, 129] width 69 height 6
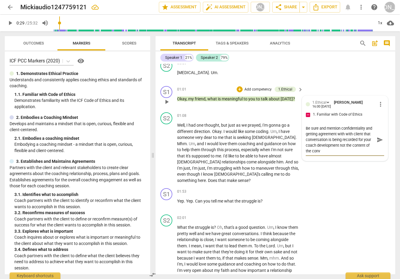
scroll to position [0, 0]
click at [300, 137] on span "send" at bounding box center [379, 140] width 7 height 7
click at [253, 87] on p "Add competency" at bounding box center [258, 89] width 28 height 5
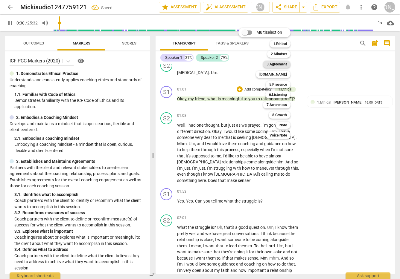
click at [281, 62] on b "3.Agreement" at bounding box center [276, 64] width 20 height 7
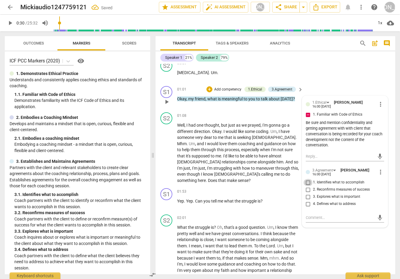
click at [300, 179] on input "1. Identifies what to accomplish" at bounding box center [308, 182] width 10 height 7
click at [300, 215] on textarea at bounding box center [339, 218] width 69 height 6
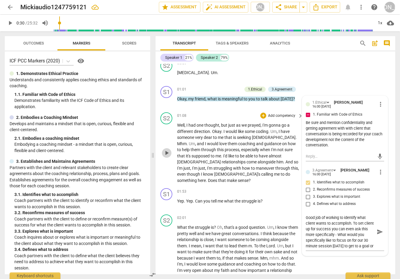
click at [166, 149] on span "play_arrow" at bounding box center [166, 152] width 7 height 7
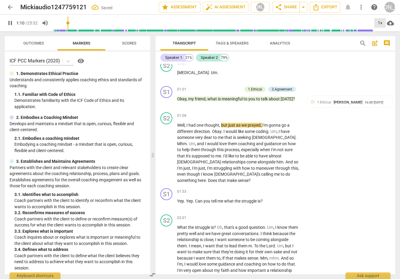
click at [300, 22] on div "1x" at bounding box center [379, 23] width 11 height 10
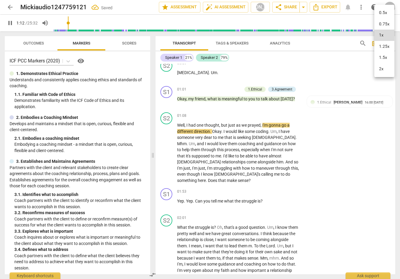
click at [300, 46] on li "1.25x" at bounding box center [384, 46] width 20 height 11
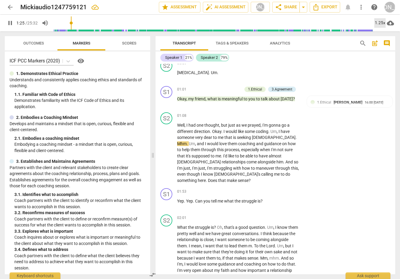
click at [300, 21] on div "1.25x" at bounding box center [379, 23] width 11 height 10
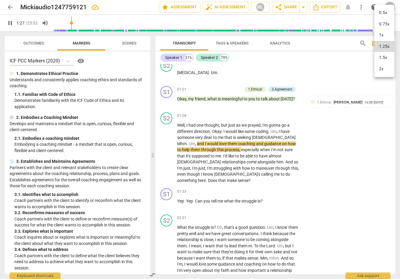
click at [300, 55] on li "1.5x" at bounding box center [384, 57] width 20 height 11
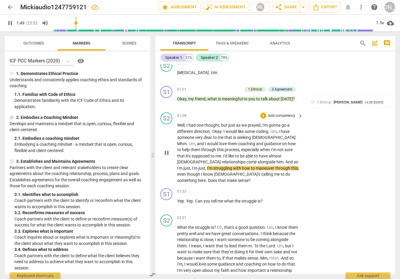
click at [260, 110] on div "S2 play_arrow pause 01:08 + Add competency keyboard_arrow_right Well , I had on…" at bounding box center [274, 148] width 239 height 76
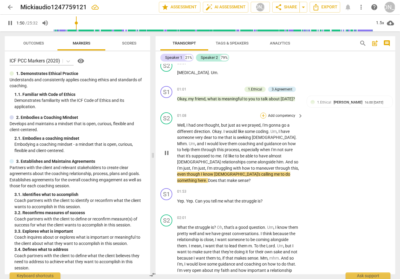
click at [261, 113] on div "+" at bounding box center [263, 116] width 6 height 6
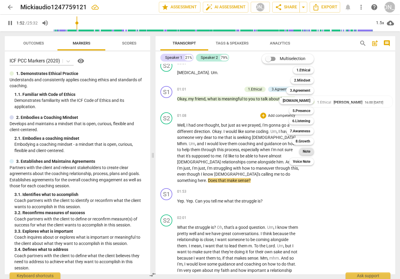
click at [300, 150] on b "Note" at bounding box center [305, 151] width 7 height 7
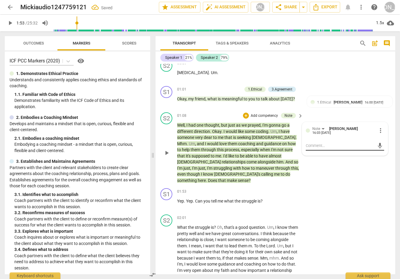
click at [300, 143] on div "mic" at bounding box center [344, 146] width 78 height 10
click at [300, 143] on textarea at bounding box center [339, 146] width 69 height 6
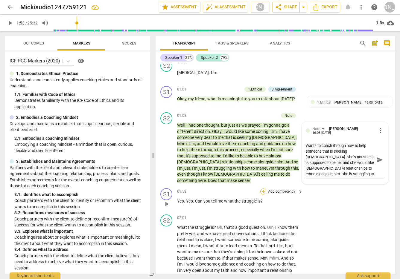
click at [263, 189] on div "+" at bounding box center [263, 192] width 6 height 6
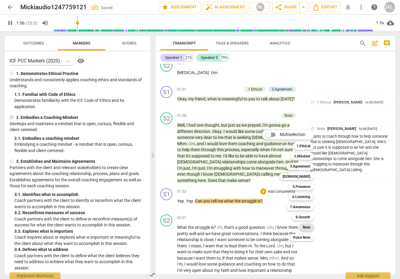
click at [300, 225] on b "Note" at bounding box center [305, 227] width 7 height 7
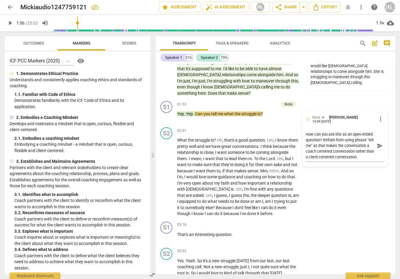
scroll to position [453, 0]
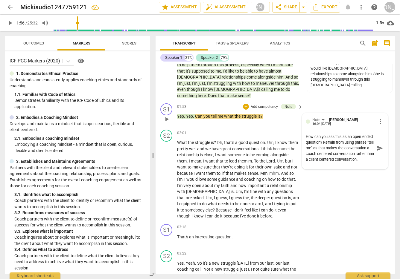
click at [300, 155] on textarea "How can you ask this as an open-ended question? Refrain from using phrase "tell…" at bounding box center [339, 148] width 69 height 28
click at [300, 153] on span "send" at bounding box center [379, 156] width 7 height 7
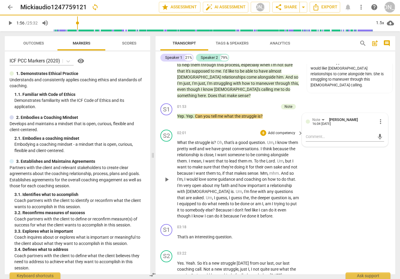
scroll to position [0, 0]
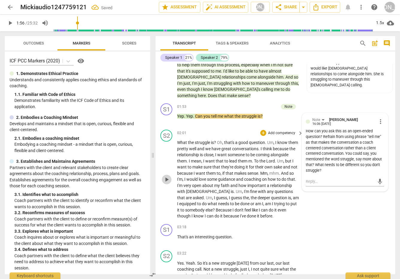
click at [165, 176] on span "play_arrow" at bounding box center [166, 179] width 7 height 7
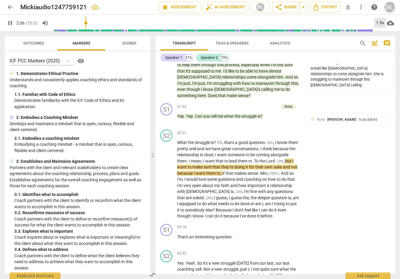
click at [300, 21] on div "1.5x" at bounding box center [379, 23] width 11 height 10
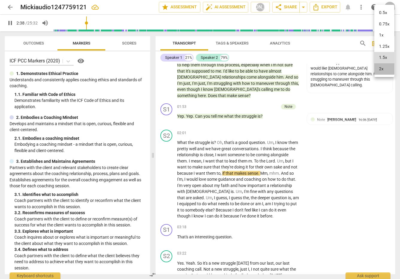
click at [300, 68] on li "2x" at bounding box center [384, 68] width 20 height 11
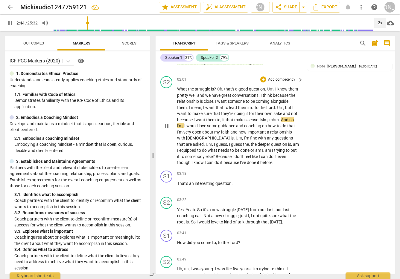
scroll to position [507, 0]
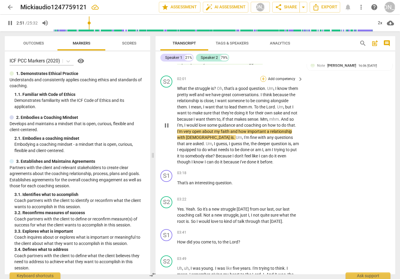
click at [261, 76] on div "+" at bounding box center [263, 79] width 6 height 6
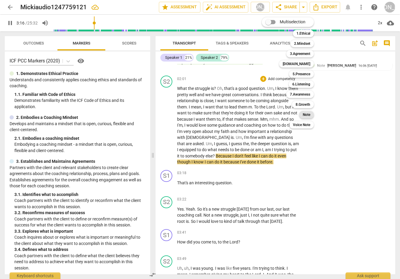
click at [300, 113] on b "Note" at bounding box center [305, 114] width 7 height 7
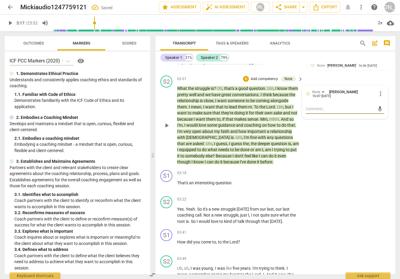
click at [300, 106] on textarea at bounding box center [339, 109] width 69 height 6
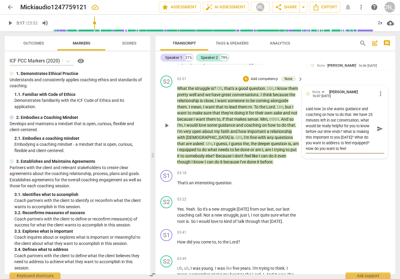
scroll to position [11, 0]
drag, startPoint x: 348, startPoint y: 137, endPoint x: 356, endPoint y: 145, distance: 11.0
click at [300, 145] on textarea "Client sees coach as the expert and has said now 2x she wants guidance and coac…" at bounding box center [339, 128] width 69 height 45
click at [167, 182] on span "play_arrow" at bounding box center [166, 185] width 7 height 7
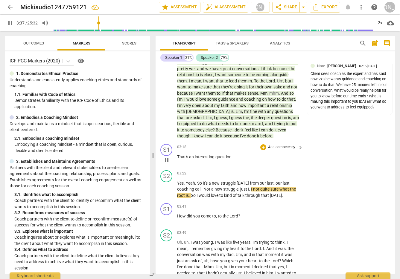
scroll to position [533, 0]
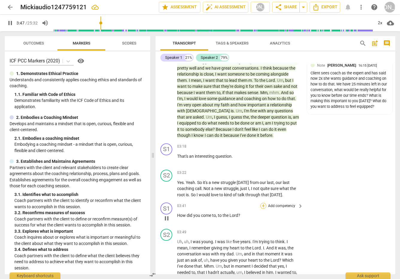
click at [260, 203] on div "+" at bounding box center [263, 206] width 6 height 6
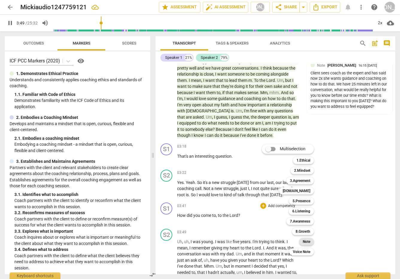
click at [300, 242] on b "Note" at bounding box center [305, 241] width 7 height 7
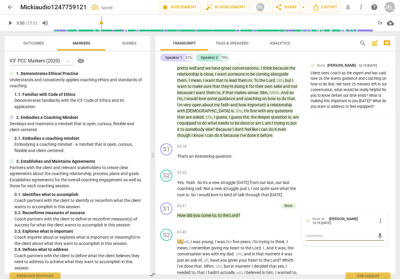
drag, startPoint x: 316, startPoint y: 229, endPoint x: 398, endPoint y: 214, distance: 82.6
click at [300, 231] on div "mic" at bounding box center [344, 236] width 78 height 10
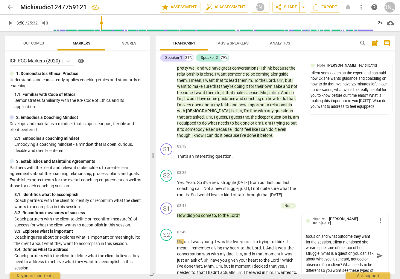
scroll to position [22, 0]
click at [300, 253] on span "send" at bounding box center [379, 256] width 7 height 7
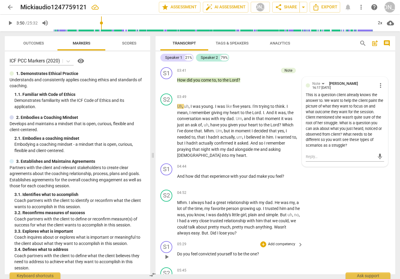
scroll to position [676, 0]
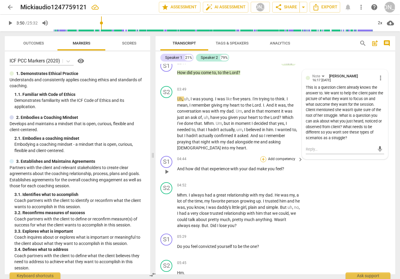
click at [262, 156] on div "+" at bounding box center [263, 159] width 6 height 6
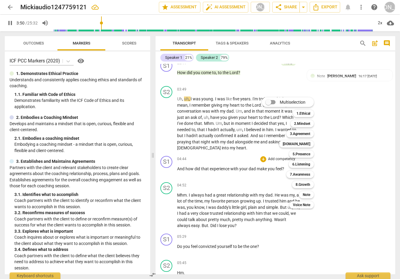
drag, startPoint x: 307, startPoint y: 195, endPoint x: 325, endPoint y: 189, distance: 19.2
click at [300, 195] on b "Note" at bounding box center [305, 194] width 7 height 7
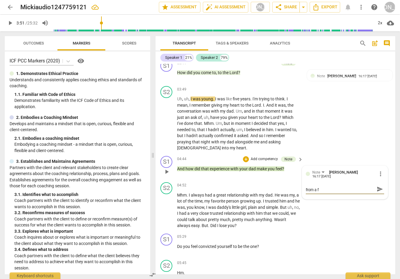
scroll to position [0, 0]
click at [300, 189] on span "send" at bounding box center [379, 192] width 7 height 7
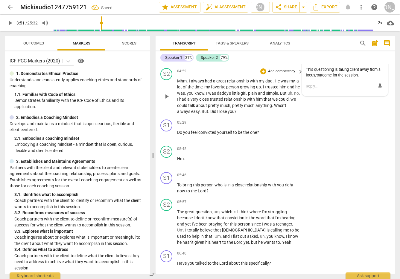
scroll to position [792, 0]
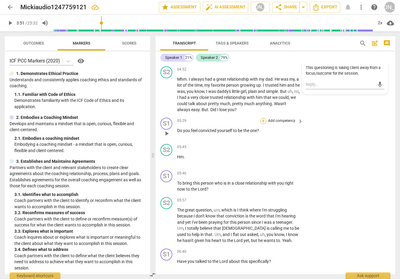
click at [263, 118] on div "+" at bounding box center [263, 121] width 6 height 6
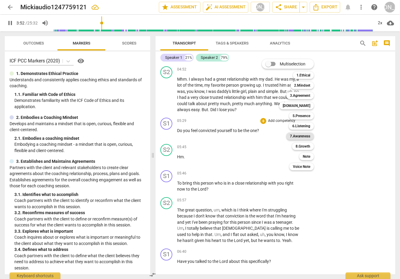
click at [300, 136] on b "7.Awareness" at bounding box center [300, 136] width 20 height 7
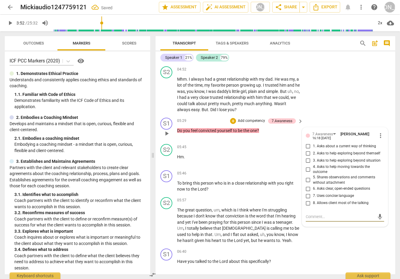
click at [300, 185] on input "6. Asks clear, open-ended questions" at bounding box center [308, 188] width 10 height 7
click at [300, 214] on textarea at bounding box center [339, 217] width 69 height 6
click at [300, 216] on span "send" at bounding box center [379, 219] width 9 height 7
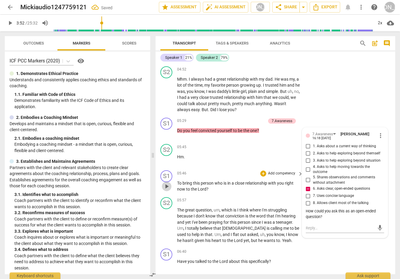
drag, startPoint x: 162, startPoint y: 181, endPoint x: 189, endPoint y: 186, distance: 27.3
click at [162, 183] on span "play_arrow" at bounding box center [167, 186] width 10 height 7
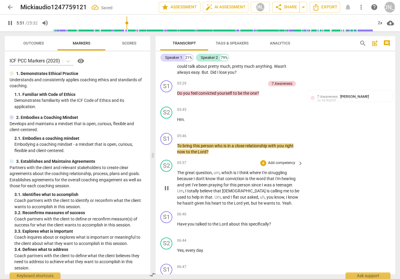
scroll to position [827, 0]
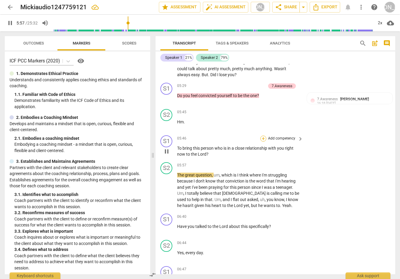
click at [262, 136] on div "+" at bounding box center [263, 139] width 6 height 6
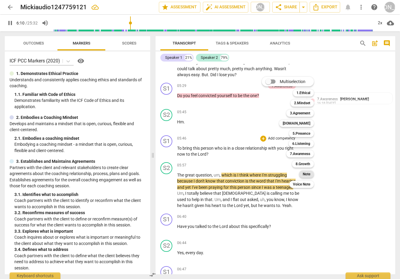
click at [300, 173] on b "Note" at bounding box center [305, 174] width 7 height 7
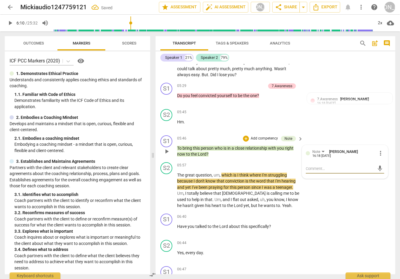
click at [300, 166] on textarea at bounding box center [339, 169] width 69 height 6
click at [300, 165] on span "send" at bounding box center [379, 168] width 9 height 7
click at [168, 187] on span "play_arrow" at bounding box center [166, 190] width 7 height 7
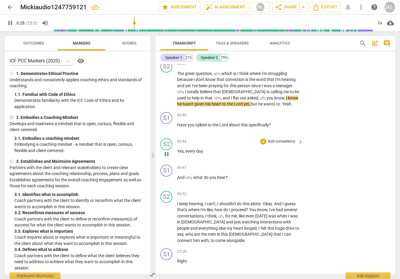
scroll to position [929, 0]
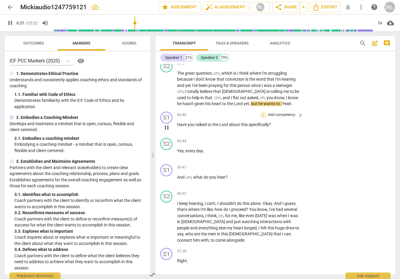
click at [261, 112] on div "+" at bounding box center [263, 115] width 6 height 6
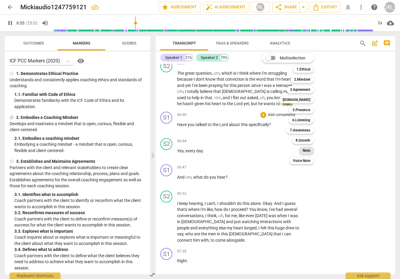
click at [300, 148] on b "Note" at bounding box center [305, 150] width 7 height 7
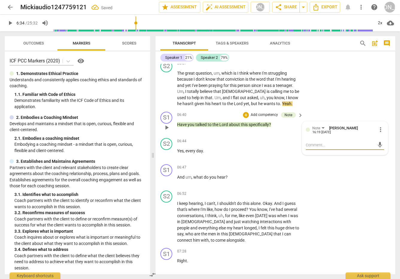
click at [300, 142] on textarea at bounding box center [339, 145] width 69 height 6
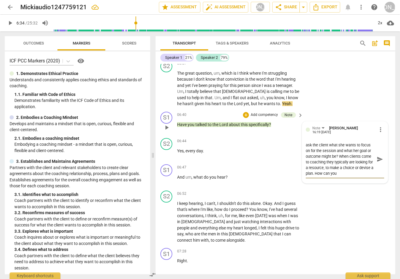
scroll to position [6, 0]
click at [300, 156] on span "send" at bounding box center [379, 159] width 7 height 7
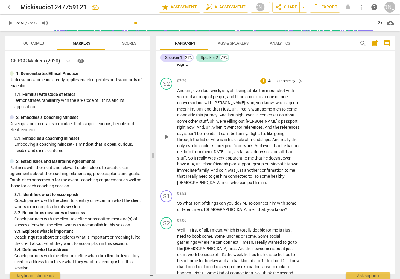
scroll to position [1129, 0]
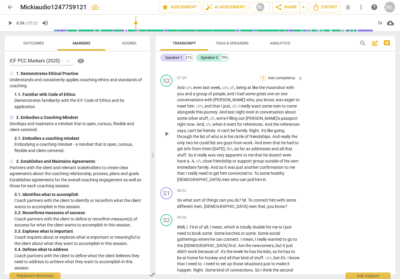
click at [261, 75] on div "+" at bounding box center [263, 78] width 6 height 6
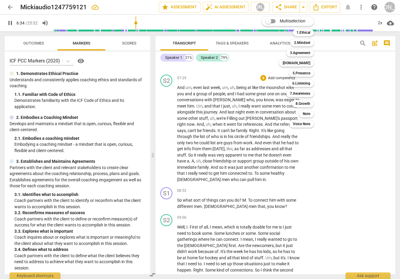
scroll to position [960, 0]
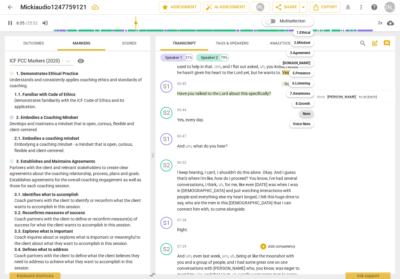
click at [300, 111] on b "Note" at bounding box center [305, 113] width 7 height 7
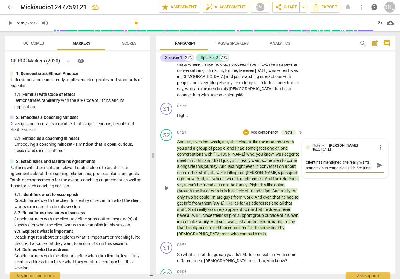
scroll to position [5, 0]
click at [300, 163] on textarea "Client has mentioned she really wants some men to come alongside her friend 3x" at bounding box center [339, 165] width 69 height 11
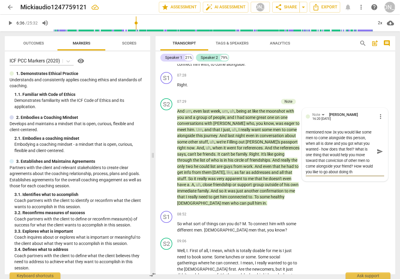
scroll to position [28, 0]
drag, startPoint x: 375, startPoint y: 144, endPoint x: 370, endPoint y: 148, distance: 6.3
click at [300, 148] on span "send" at bounding box center [379, 151] width 7 height 7
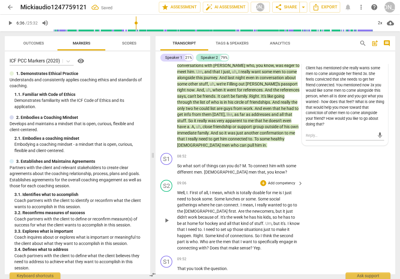
scroll to position [1207, 0]
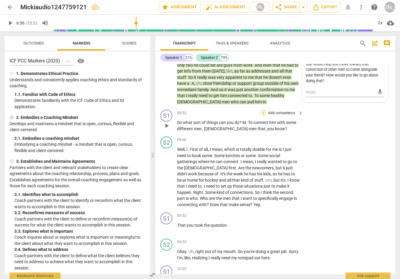
click at [262, 110] on div "+" at bounding box center [263, 113] width 6 height 6
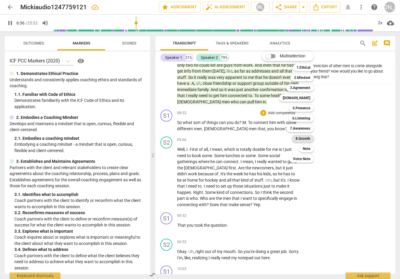
click at [300, 136] on b "8.Growth" at bounding box center [302, 138] width 15 height 7
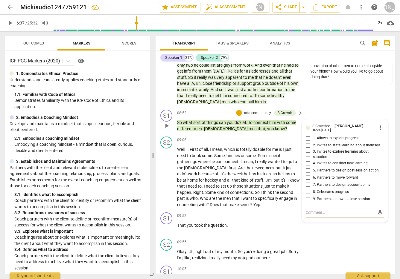
click at [300, 174] on input "6. Partners to move forward" at bounding box center [308, 177] width 10 height 7
click at [250, 111] on p "Add competency" at bounding box center [257, 113] width 28 height 5
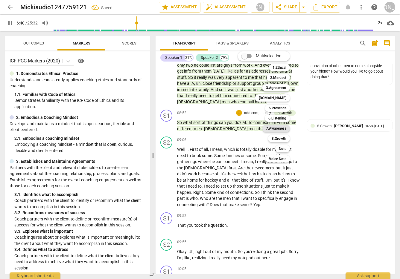
click at [279, 128] on b "7.Awareness" at bounding box center [276, 128] width 20 height 7
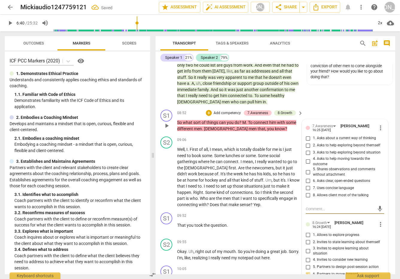
click at [300, 178] on input "6. Asks clear, open-ended questions" at bounding box center [308, 181] width 10 height 7
drag, startPoint x: 316, startPoint y: 202, endPoint x: 317, endPoint y: 195, distance: 6.9
click at [300, 206] on textarea at bounding box center [339, 209] width 69 height 6
drag, startPoint x: 375, startPoint y: 201, endPoint x: 364, endPoint y: 197, distance: 12.0
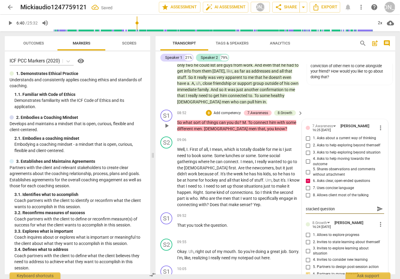
click at [300, 206] on span "send" at bounding box center [379, 209] width 7 height 7
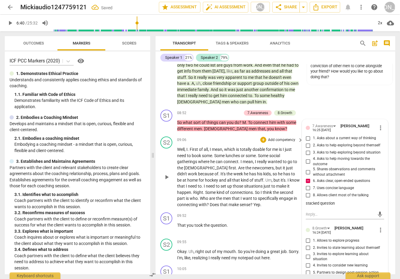
click at [167, 174] on span "play_arrow" at bounding box center [166, 177] width 7 height 7
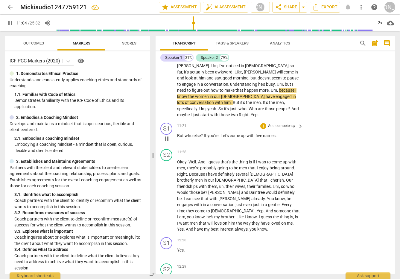
scroll to position [1484, 0]
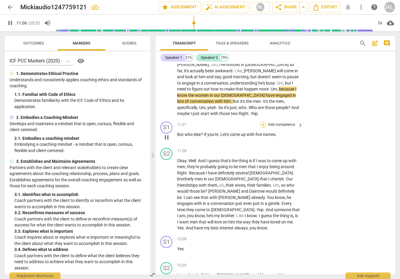
click at [264, 122] on div "+" at bounding box center [263, 125] width 6 height 6
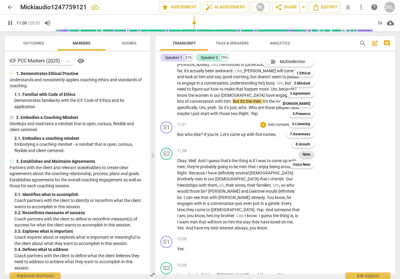
click at [300, 152] on b "Note" at bounding box center [305, 154] width 7 height 7
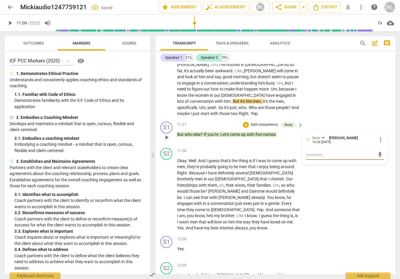
click at [300, 152] on textarea at bounding box center [339, 155] width 69 height 6
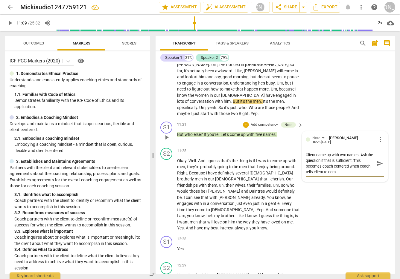
scroll to position [0, 0]
click at [300, 160] on span "send" at bounding box center [379, 163] width 7 height 7
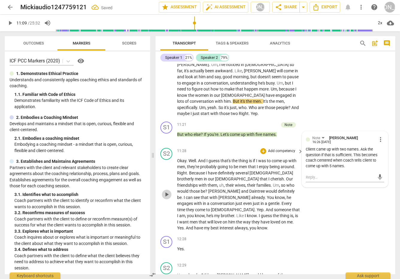
click at [166, 191] on span "play_arrow" at bounding box center [166, 194] width 7 height 7
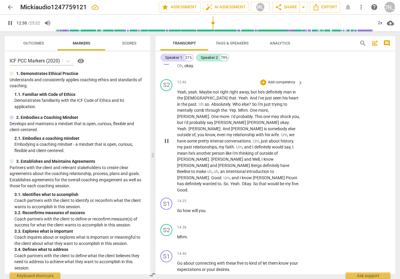
scroll to position [1721, 0]
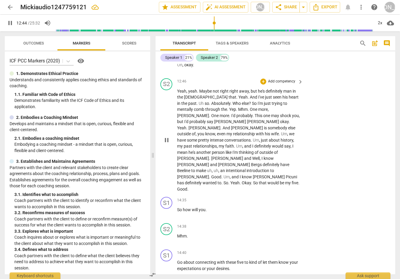
click at [165, 137] on span "pause" at bounding box center [166, 140] width 7 height 7
click at [164, 137] on span "play_arrow" at bounding box center [166, 140] width 7 height 7
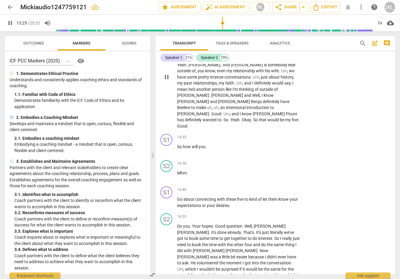
scroll to position [1785, 0]
click at [261, 186] on div "+ Add competency keyboard_arrow_right" at bounding box center [281, 189] width 45 height 7
click at [263, 186] on div "+" at bounding box center [263, 189] width 6 height 6
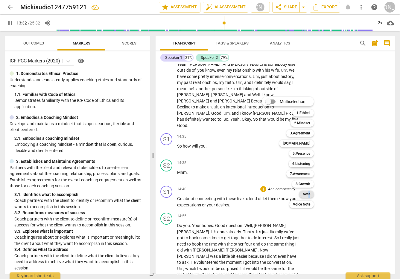
click at [300, 192] on b "Note" at bounding box center [305, 194] width 7 height 7
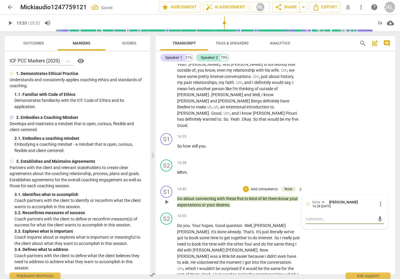
click at [300, 215] on div "mic" at bounding box center [344, 220] width 78 height 10
click at [300, 216] on textarea at bounding box center [339, 219] width 69 height 6
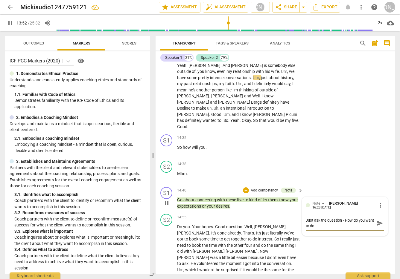
scroll to position [0, 0]
drag, startPoint x: 382, startPoint y: 189, endPoint x: 378, endPoint y: 187, distance: 3.7
click at [300, 197] on div "Note [PERSON_NAME] 16:28 [DATE] more_vert Just ask the question - How do you wa…" at bounding box center [344, 216] width 85 height 39
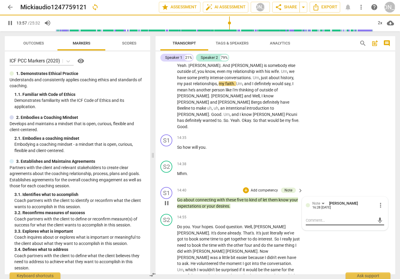
drag, startPoint x: 378, startPoint y: 187, endPoint x: 344, endPoint y: 192, distance: 34.3
click at [300, 201] on div "Note [PERSON_NAME] 16:28 [DATE] more_vert mic" at bounding box center [344, 214] width 78 height 26
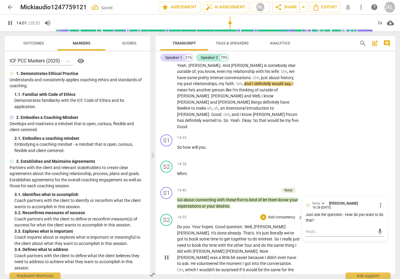
click at [166, 254] on span "pause" at bounding box center [166, 257] width 7 height 7
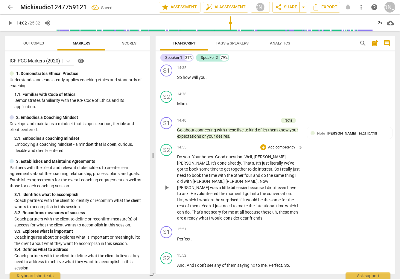
scroll to position [1853, 0]
click at [166, 185] on span "play_arrow" at bounding box center [166, 188] width 7 height 7
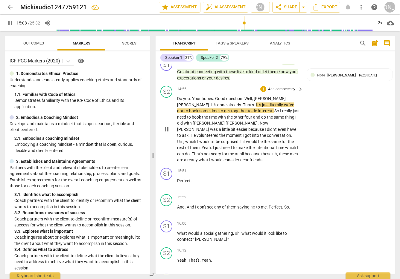
scroll to position [1912, 0]
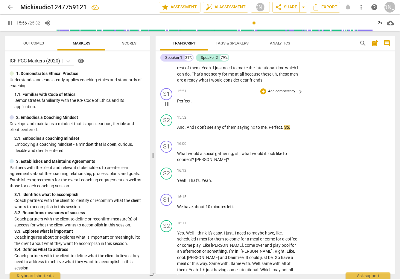
scroll to position [1992, 0]
click at [263, 141] on div "+" at bounding box center [263, 144] width 6 height 6
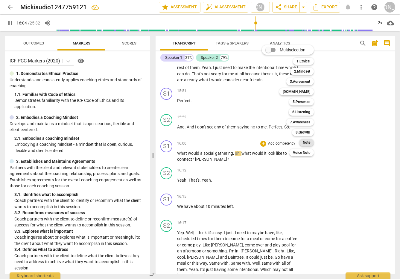
drag, startPoint x: 306, startPoint y: 141, endPoint x: 308, endPoint y: 139, distance: 3.4
click at [306, 141] on b "Note" at bounding box center [305, 142] width 7 height 7
type input "966"
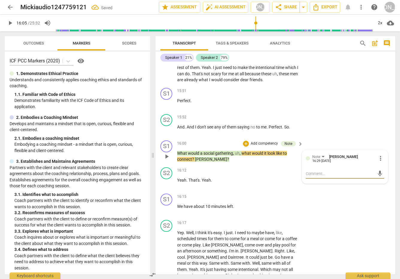
drag, startPoint x: 319, startPoint y: 131, endPoint x: 315, endPoint y: 131, distance: 3.6
click at [316, 171] on textarea at bounding box center [339, 174] width 69 height 6
type textarea "H"
type textarea "Ho"
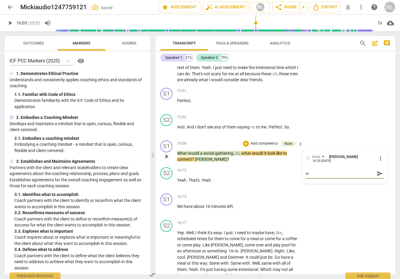
type textarea "Ho"
type textarea "How"
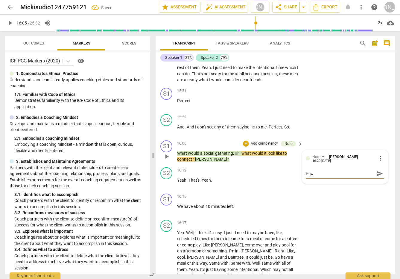
type textarea "How c"
type textarea "How ca"
type textarea "How can"
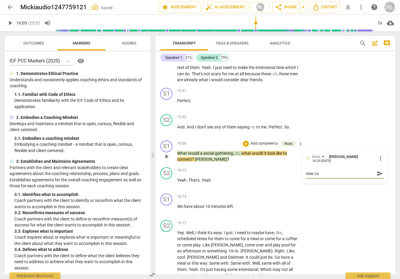
type textarea "How can"
type textarea "How can y"
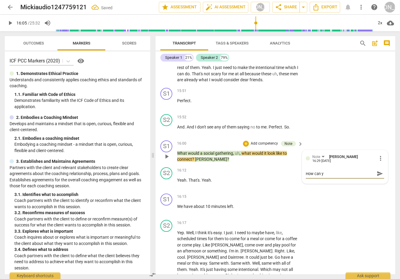
type textarea "How can yo"
type textarea "How can you"
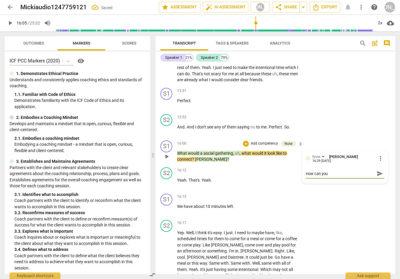
type textarea "How can you"
type textarea "How can you a"
type textarea "How can you as"
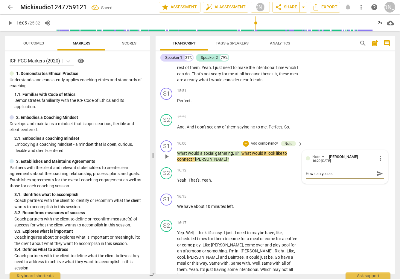
type textarea "How can you ask"
type textarea "How can you ask a"
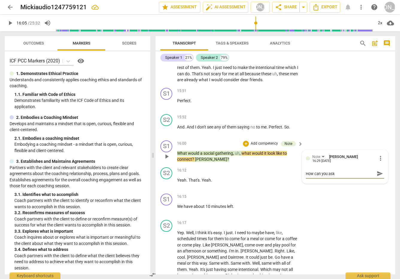
type textarea "How can you ask a"
type textarea "How can you ask a q"
type textarea "How can you ask a qw"
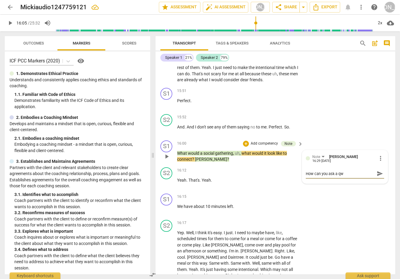
type textarea "How can you ask a qwu"
type textarea "How can you ask a qwue"
type textarea "How can you ask a qwues"
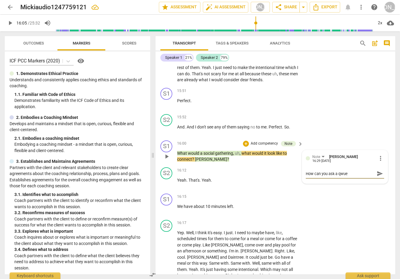
type textarea "How can you ask a qwues"
type textarea "How can you ask a qwue"
type textarea "How can you ask a qwu"
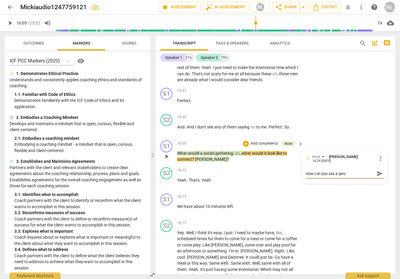
type textarea "How can you ask a qw"
type textarea "How can you ask a q"
type textarea "How can you ask a qu"
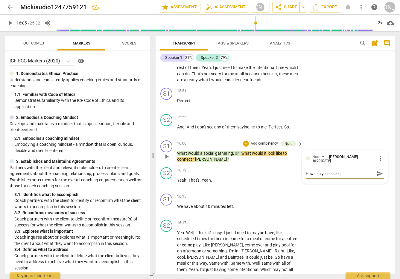
type textarea "How can you ask a qu"
type textarea "How can you ask a que"
type textarea "How can you ask a ques"
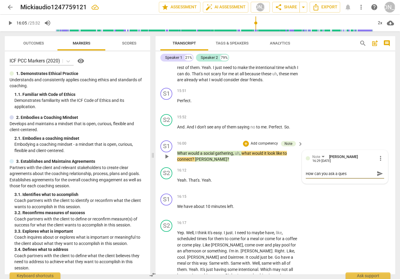
type textarea "How can you ask a quest"
type textarea "How can you ask a questi"
type textarea "How can you ask a questio"
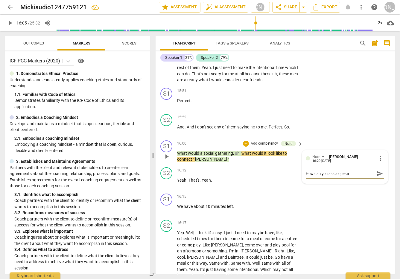
type textarea "How can you ask a questio"
type textarea "How can you ask a question"
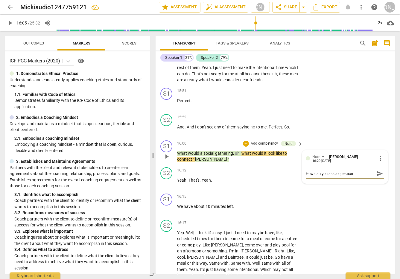
type textarea "How can you ask a question w"
type textarea "How can you ask a question wh"
type textarea "How can you ask a question wha"
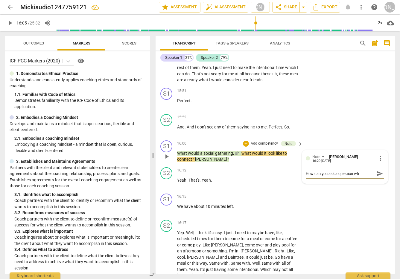
type textarea "How can you ask a question wha"
type textarea "How can you ask a question what"
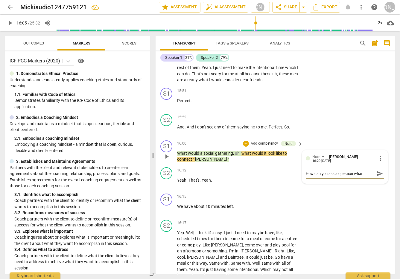
type textarea "How can you ask a question what t"
type textarea "How can you ask a question what th"
type textarea "How can you ask a question what the"
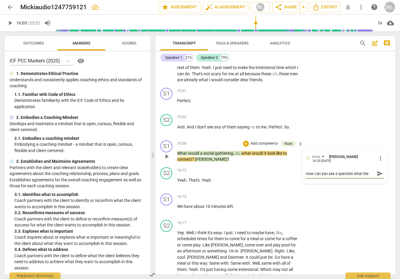
type textarea "How can you ask a question what the"
type textarea "How can you ask a question what the c"
type textarea "How can you ask a question what the cl"
type textarea "How can you ask a question what the cli"
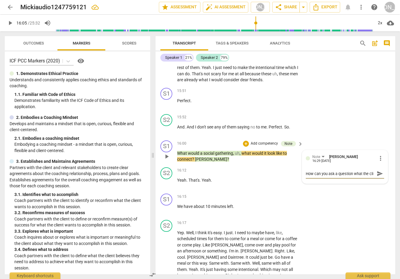
type textarea "How can you ask a question what the clie"
type textarea "How can you ask a question what the clien"
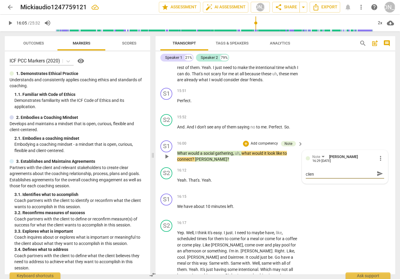
type textarea "How can you ask a question what the client"
type textarea "How can you ask a question what the client n"
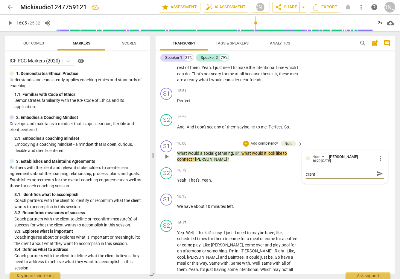
type textarea "How can you ask a question what the client n"
type textarea "How can you ask a question what the client ne"
type textarea "How can you ask a question what the client nee"
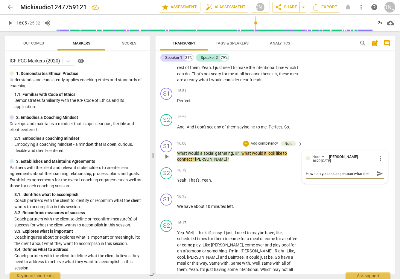
type textarea "How can you ask a question what the client nee"
type textarea "How can you ask a question what the client need"
type textarea "How can you ask a question what the client needs"
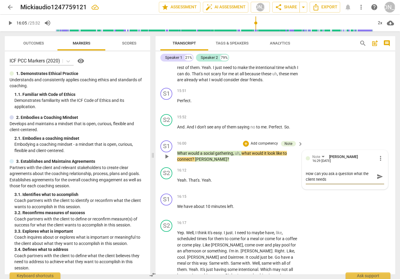
type textarea "How can you ask a question what the client needs"
type textarea "How can you ask a question what the client needs t"
type textarea "How can you ask a question what the client needs to"
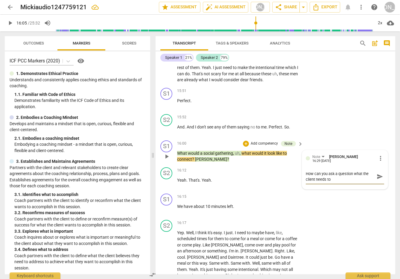
type textarea "How can you ask a question what the client needs to"
type textarea "How can you ask a question what the client needs to d"
type textarea "How can you ask a question what the client needs to do"
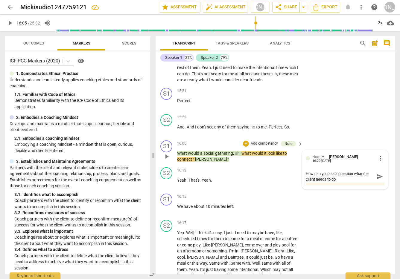
type textarea "How can you ask a question what the client needs to do"
type textarea "How can you ask a question what the client needs to do f"
type textarea "How can you ask a question what the client needs to do fr"
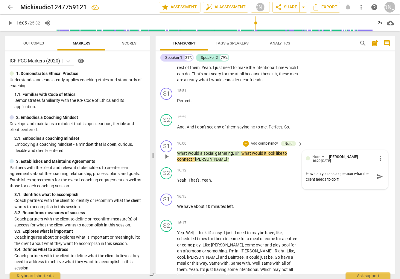
type textarea "How can you ask a question what the client needs to do fro"
type textarea "How can you ask a question what the client needs to do from"
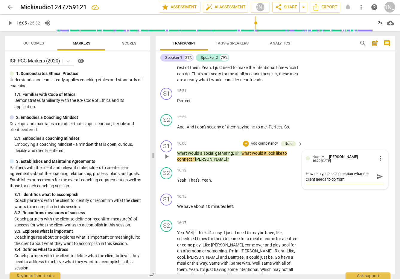
type textarea "How can you ask a question what the client needs to do from h"
type textarea "How can you ask a question what the client needs to do from he"
type textarea "How can you ask a question what the client needs to do from her"
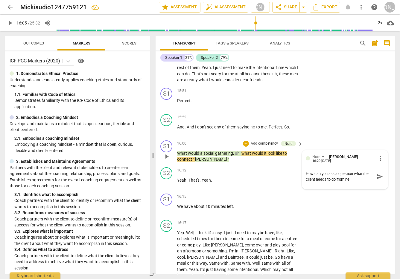
type textarea "How can you ask a question what the client needs to do from her"
type textarea "How can you ask a question what the client needs to do from here"
type textarea "How can you ask a question what the client needs to do from here?"
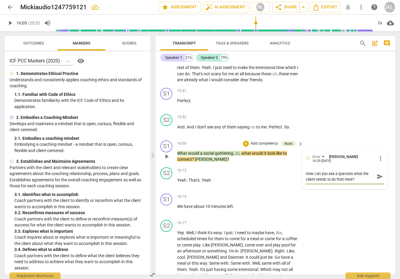
type textarea "How can you ask a question what the client needs to do from here?"
type textarea "How can you ask a question what the client needs to do from here? W"
type textarea "How can you ask a question what the client needs to do from here? Wh"
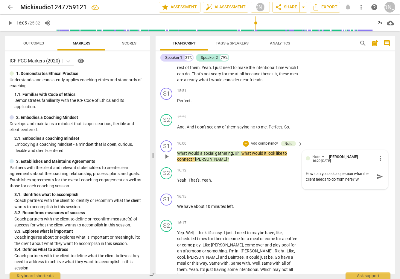
type textarea "How can you ask a question what the client needs to do from here? Wh"
type textarea "How can you ask a question what the client needs to do from here? Wha"
type textarea "How can you ask a question what the client needs to do from here? What"
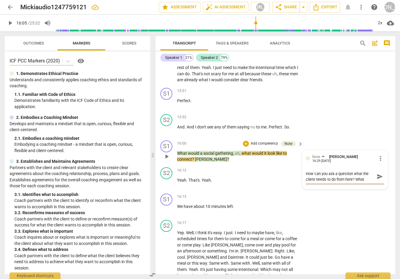
type textarea "How can you ask a question what the client needs to do from here? What e"
type textarea "How can you ask a question what the client needs to do from here? What el"
type textarea "How can you ask a question what the client needs to do from here? What els"
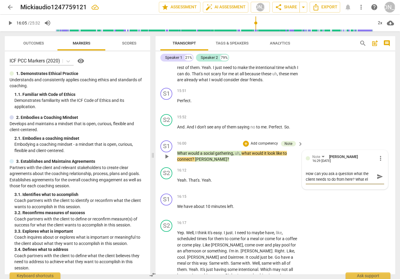
type textarea "How can you ask a question what the client needs to do from here? What els"
type textarea "How can you ask a question what the client needs to do from here? What else"
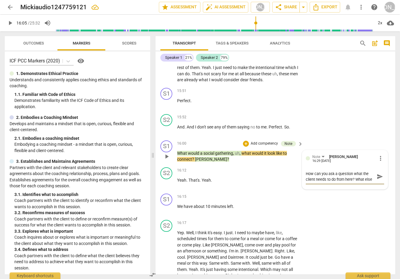
type textarea "How can you ask a question what the client needs to do from here? What else i"
type textarea "How can you ask a question what the client needs to do from here? What else is"
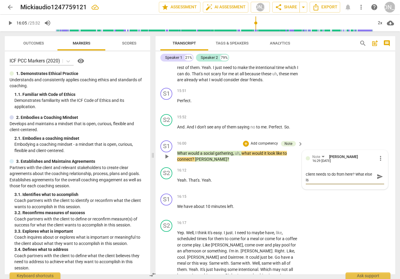
type textarea "How can you ask a question what the client needs to do from here? What else is"
type textarea "How can you ask a question what the client needs to do from here? What else is l"
type textarea "How can you ask a question what the client needs to do from here? What else is …"
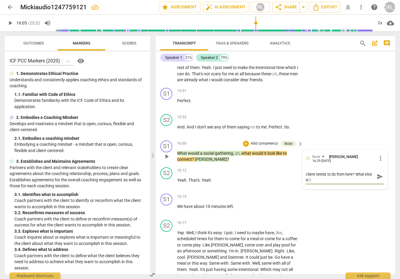
type textarea "How can you ask a question what the client needs to do from here? What else is …"
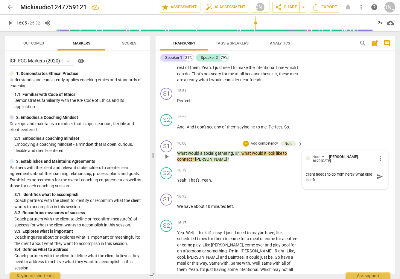
type textarea "How can you ask a question what the client needs to do from here? What else is …"
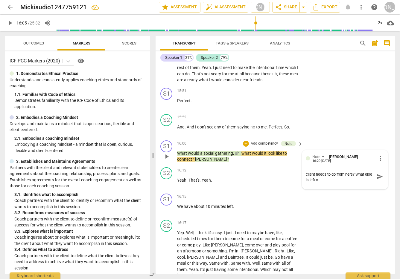
type textarea "How can you ask a question what the client needs to do from here? What else is …"
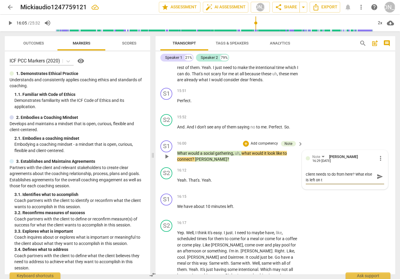
type textarea "How can you ask a question what the client needs to do from here? What else is …"
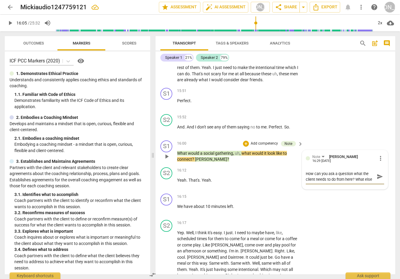
type textarea "How can you ask a question what the client needs to do from here? What else is …"
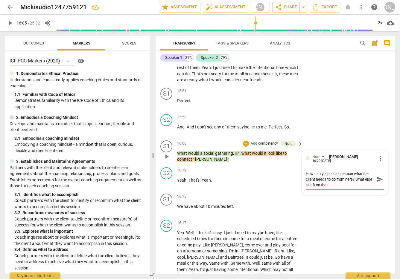
type textarea "How can you ask a question what the client needs to do from here? What else is …"
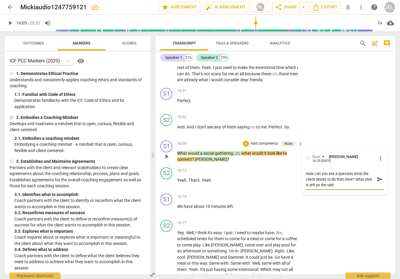
type textarea "How can you ask a question what the client needs to do from here? What else is …"
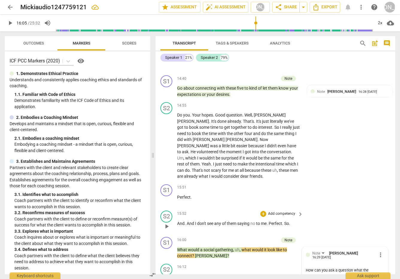
scroll to position [6, 0]
drag, startPoint x: 376, startPoint y: 245, endPoint x: 370, endPoint y: 232, distance: 14.4
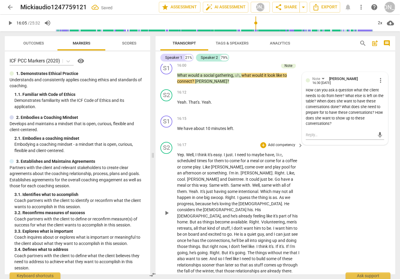
scroll to position [2075, 0]
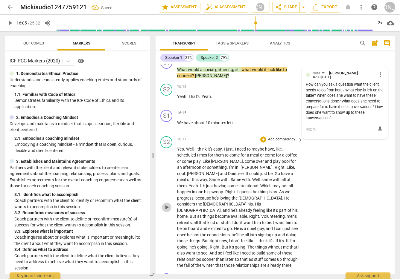
click at [165, 204] on span "play_arrow" at bounding box center [166, 207] width 7 height 7
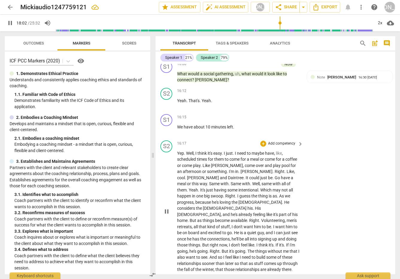
scroll to position [2054, 0]
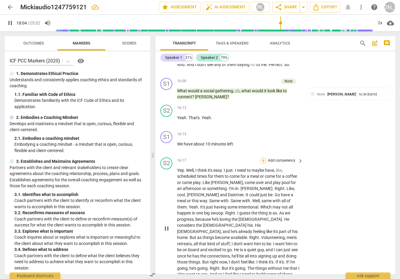
click at [263, 158] on div "+" at bounding box center [263, 161] width 6 height 6
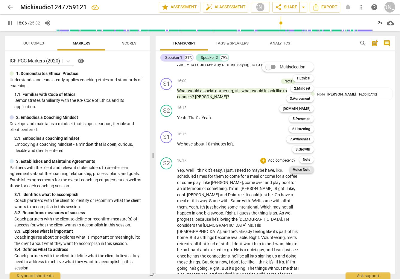
drag, startPoint x: 301, startPoint y: 158, endPoint x: 311, endPoint y: 167, distance: 13.3
click at [302, 158] on div "Note" at bounding box center [306, 159] width 15 height 7
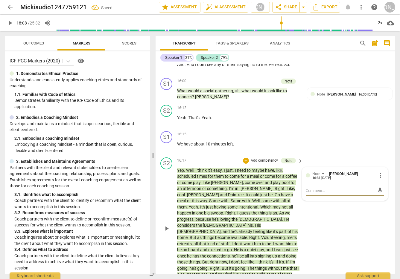
click at [318, 188] on textarea at bounding box center [339, 191] width 69 height 6
click at [376, 193] on span "send" at bounding box center [379, 196] width 7 height 7
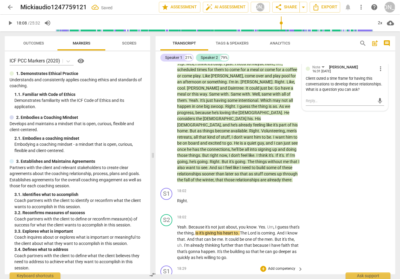
scroll to position [2161, 0]
click at [165, 239] on span "play_arrow" at bounding box center [166, 242] width 7 height 7
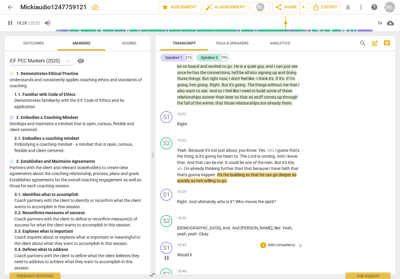
scroll to position [2238, 0]
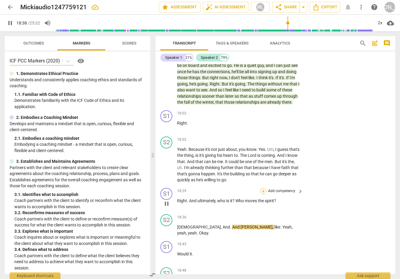
click at [262, 188] on div "+" at bounding box center [263, 191] width 6 height 6
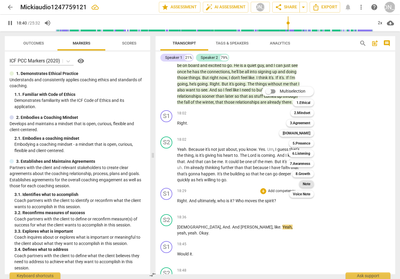
click at [306, 182] on b "Note" at bounding box center [305, 184] width 7 height 7
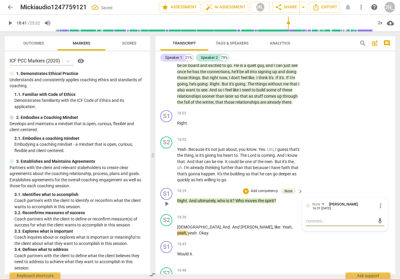
click at [317, 218] on textarea at bounding box center [339, 221] width 69 height 6
drag, startPoint x: 376, startPoint y: 172, endPoint x: 358, endPoint y: 178, distance: 19.3
click at [377, 218] on span "send" at bounding box center [379, 221] width 7 height 7
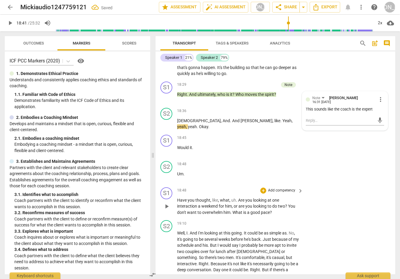
scroll to position [2345, 0]
click at [267, 188] on p "Add competency" at bounding box center [281, 190] width 28 height 5
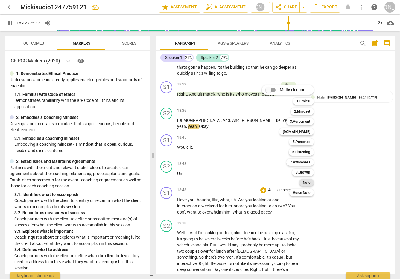
click at [308, 182] on b "Note" at bounding box center [305, 182] width 7 height 7
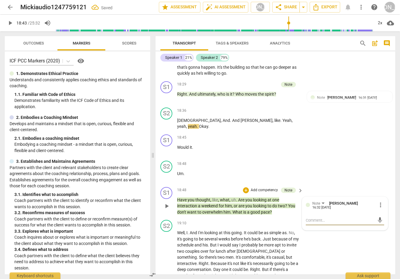
click at [321, 218] on textarea at bounding box center [339, 221] width 69 height 6
click at [376, 217] on span "send" at bounding box center [379, 220] width 7 height 7
click at [246, 187] on div "+" at bounding box center [246, 190] width 6 height 6
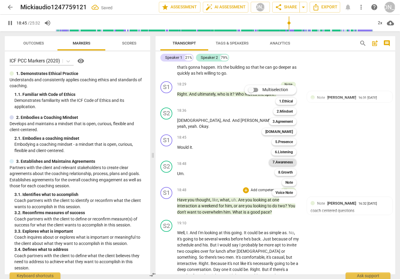
click at [284, 161] on b "7.Awareness" at bounding box center [282, 162] width 20 height 7
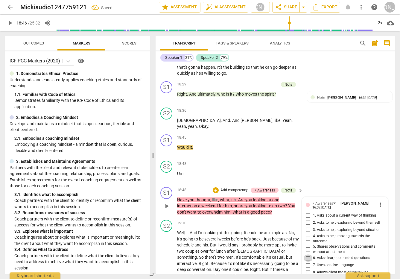
click at [305, 255] on input "6. Asks clear, open-ended questions" at bounding box center [308, 258] width 10 height 7
click at [306, 255] on input "6. Asks clear, open-ended questions" at bounding box center [308, 258] width 10 height 7
click at [307, 262] on input "7. Uses concise language" at bounding box center [308, 265] width 10 height 7
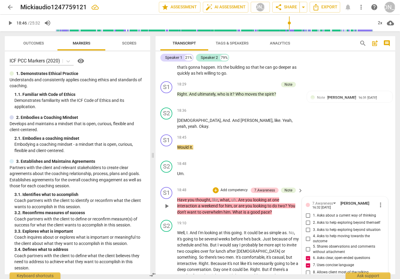
scroll to position [5, 0]
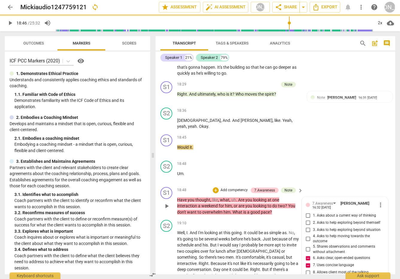
scroll to position [0, 0]
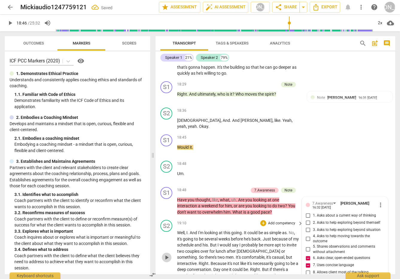
click at [166, 254] on span "play_arrow" at bounding box center [166, 257] width 7 height 7
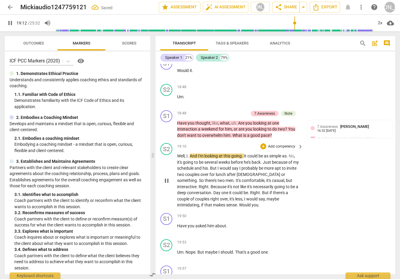
scroll to position [2434, 0]
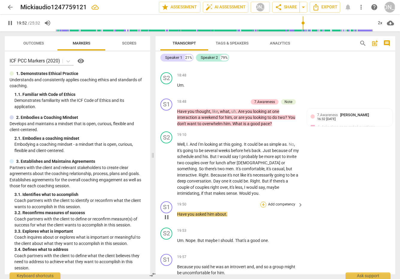
click at [263, 202] on div "+" at bounding box center [263, 205] width 6 height 6
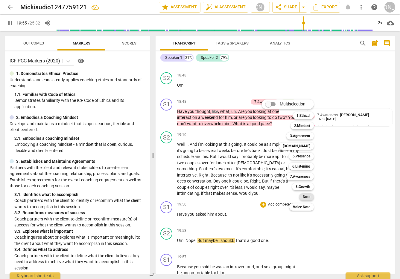
click at [308, 194] on b "Note" at bounding box center [305, 196] width 7 height 7
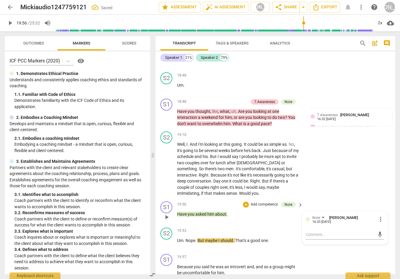
click at [260, 202] on p "Add competency" at bounding box center [264, 204] width 28 height 5
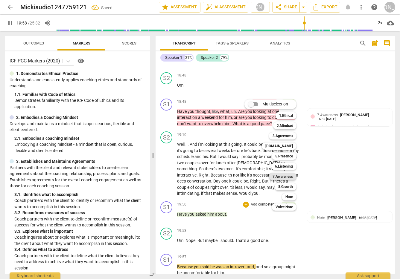
click at [288, 176] on b "7.Awareness" at bounding box center [282, 176] width 20 height 7
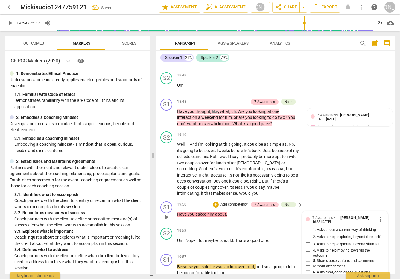
click at [306, 269] on input "6. Asks clear, open-ended questions" at bounding box center [308, 272] width 10 height 7
click at [307, 269] on input "6. Asks clear, open-ended questions" at bounding box center [308, 272] width 10 height 7
drag, startPoint x: 377, startPoint y: 252, endPoint x: 360, endPoint y: 253, distance: 16.7
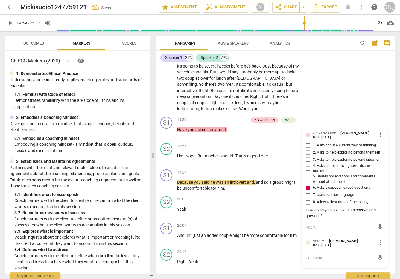
scroll to position [2519, 0]
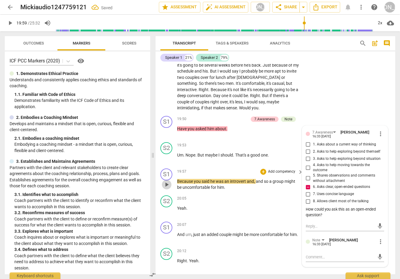
click at [167, 181] on span "play_arrow" at bounding box center [166, 184] width 7 height 7
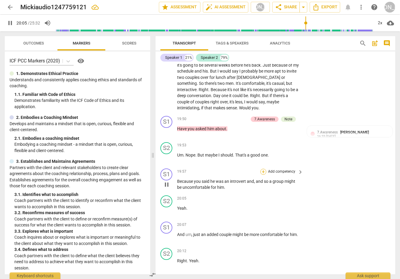
click at [263, 169] on div "+" at bounding box center [263, 172] width 6 height 6
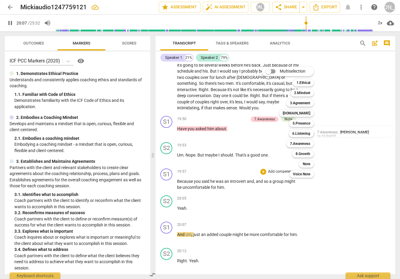
click at [308, 160] on b "Note" at bounding box center [305, 163] width 7 height 7
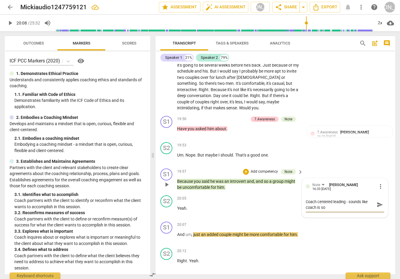
scroll to position [0, 0]
drag, startPoint x: 374, startPoint y: 155, endPoint x: 363, endPoint y: 163, distance: 13.9
click at [376, 201] on span "send" at bounding box center [379, 204] width 7 height 7
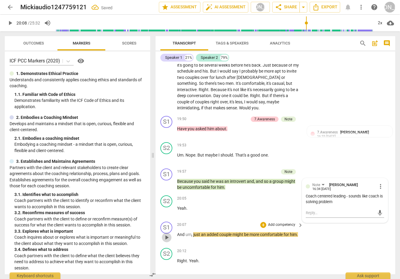
click at [166, 234] on span "play_arrow" at bounding box center [166, 237] width 7 height 7
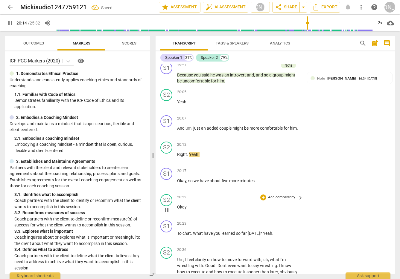
scroll to position [2626, 0]
click at [263, 142] on div "+" at bounding box center [263, 145] width 6 height 6
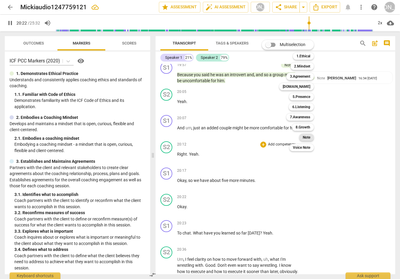
click at [305, 135] on b "Note" at bounding box center [305, 137] width 7 height 7
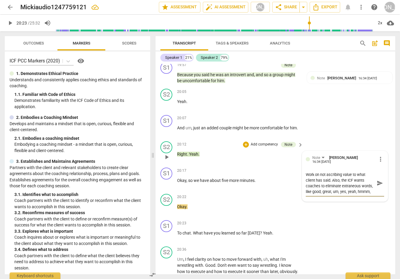
scroll to position [5, 0]
click at [376, 180] on span "send" at bounding box center [379, 183] width 7 height 7
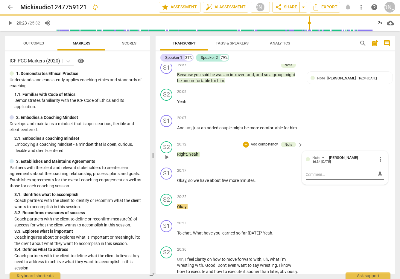
scroll to position [0, 0]
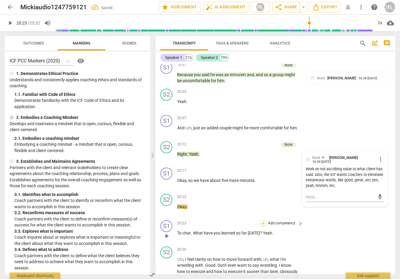
click at [262, 221] on div "+" at bounding box center [263, 224] width 6 height 6
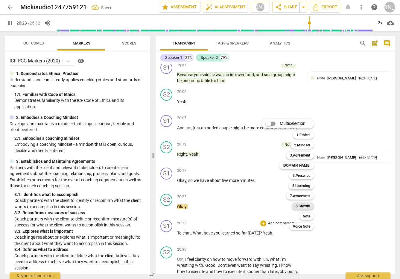
click at [305, 205] on b "8.Growth" at bounding box center [302, 206] width 15 height 7
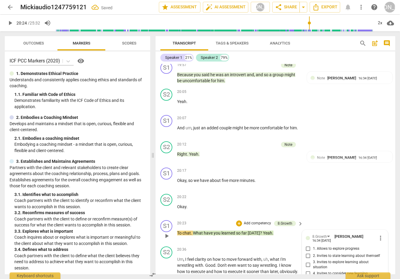
scroll to position [2628, 0]
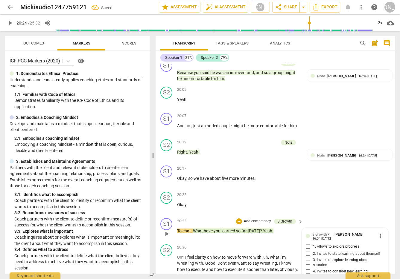
click at [307, 268] on input "4. Invites to consider new learning" at bounding box center [308, 271] width 10 height 7
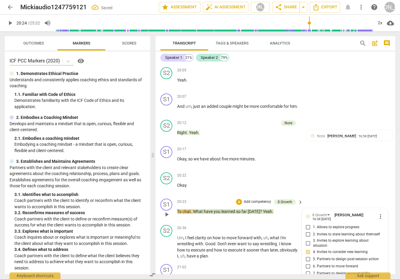
scroll to position [2652, 0]
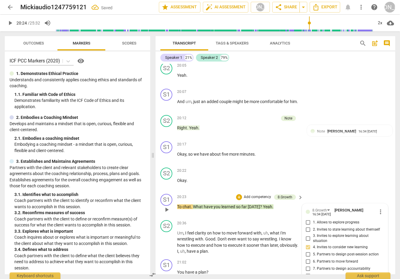
click at [163, 239] on span "play_arrow" at bounding box center [166, 242] width 7 height 7
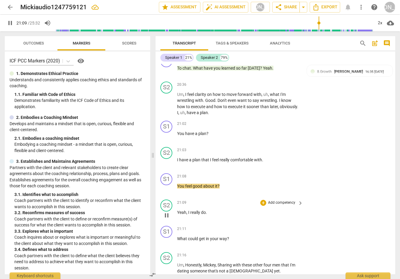
scroll to position [2791, 0]
click at [262, 226] on div "+" at bounding box center [263, 229] width 6 height 6
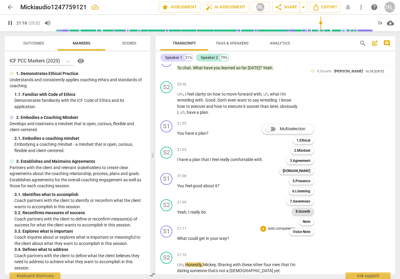
click at [306, 211] on b "8.Growth" at bounding box center [302, 211] width 15 height 7
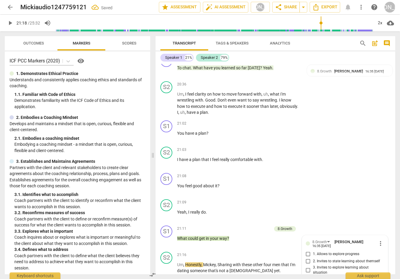
scroll to position [2901, 0]
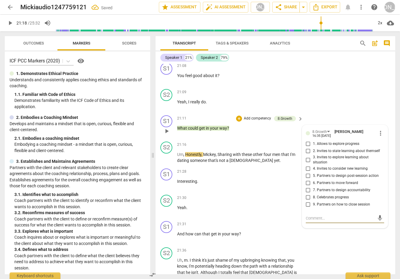
click at [306, 180] on input "6. Partners to move forward" at bounding box center [308, 183] width 10 height 7
click at [313, 215] on textarea at bounding box center [339, 218] width 69 height 6
drag, startPoint x: 375, startPoint y: 168, endPoint x: 368, endPoint y: 172, distance: 8.2
click at [376, 215] on span "send" at bounding box center [379, 218] width 7 height 7
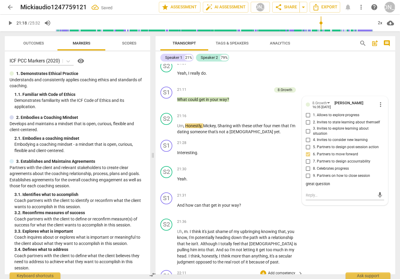
scroll to position [2912, 0]
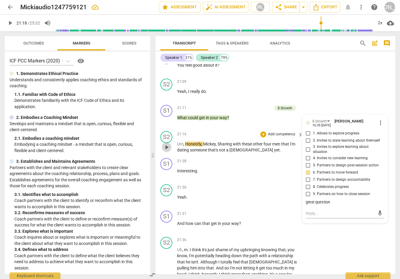
click at [167, 144] on span "play_arrow" at bounding box center [166, 147] width 7 height 7
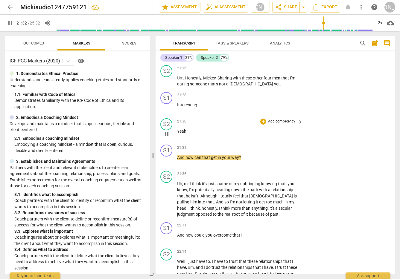
scroll to position [2976, 0]
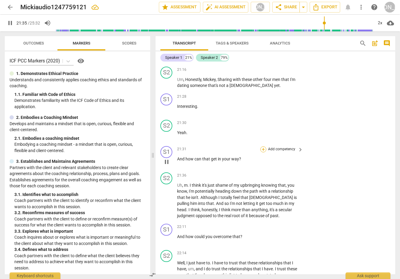
click at [263, 146] on div "+" at bounding box center [263, 149] width 6 height 6
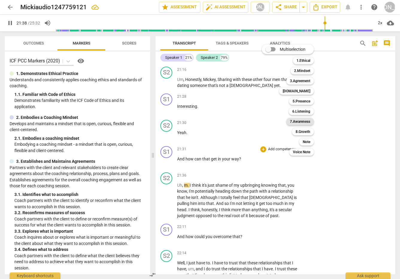
click at [305, 121] on b "7.Awareness" at bounding box center [300, 121] width 20 height 7
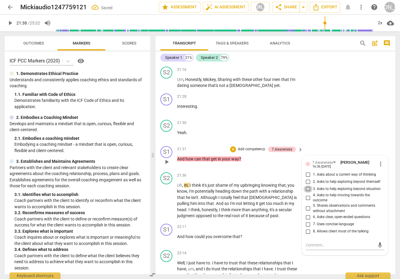
click at [305, 186] on input "3. Asks to help exploring beyond situation" at bounding box center [308, 189] width 10 height 7
click at [167, 197] on span "play_arrow" at bounding box center [166, 200] width 7 height 7
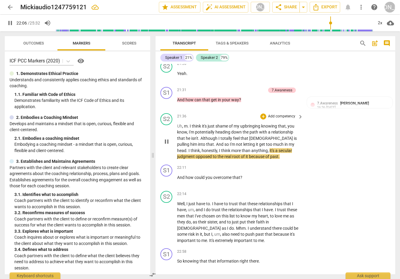
scroll to position [3036, 0]
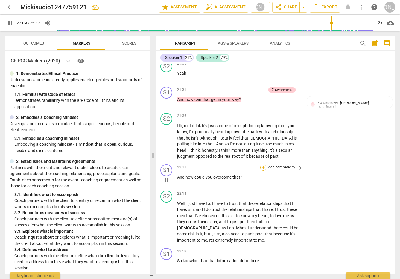
click at [261, 165] on div "+" at bounding box center [263, 168] width 6 height 6
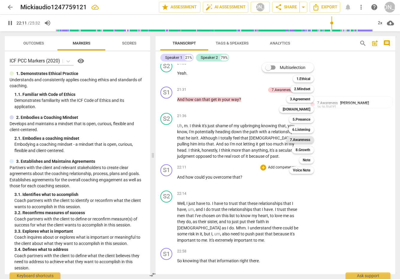
click at [302, 138] on b "7.Awareness" at bounding box center [300, 139] width 20 height 7
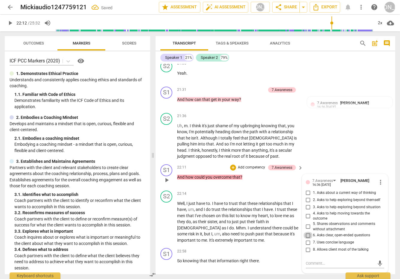
click at [304, 232] on input "6. Asks clear, open-ended questions" at bounding box center [308, 235] width 10 height 7
click at [313, 261] on textarea at bounding box center [339, 264] width 69 height 6
click at [376, 260] on span "send" at bounding box center [379, 263] width 7 height 7
click at [167, 218] on span "play_arrow" at bounding box center [166, 221] width 7 height 7
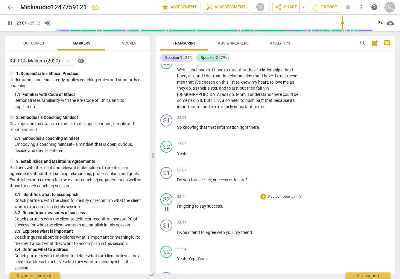
scroll to position [3173, 0]
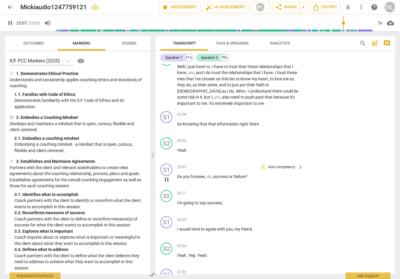
click at [260, 164] on div "+" at bounding box center [263, 167] width 6 height 6
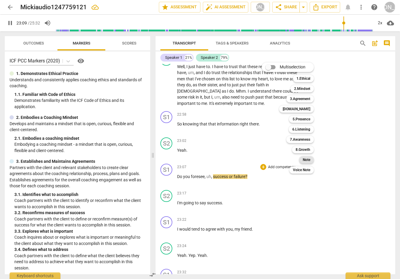
click at [305, 158] on b "Note" at bounding box center [305, 159] width 7 height 7
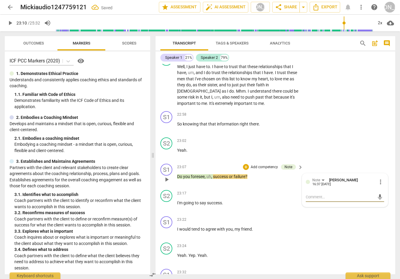
click at [314, 194] on textarea at bounding box center [339, 197] width 69 height 6
click at [244, 164] on div "+" at bounding box center [246, 167] width 6 height 6
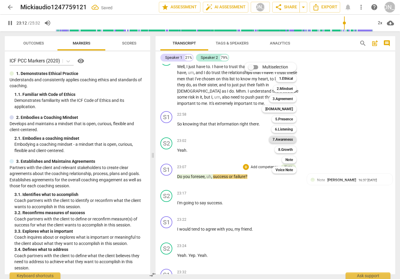
click at [283, 138] on b "7.Awareness" at bounding box center [282, 139] width 20 height 7
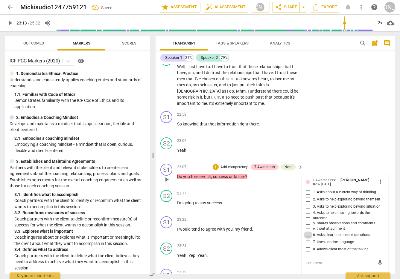
click at [305, 232] on input "6. Asks clear, open-ended questions" at bounding box center [308, 235] width 10 height 7
drag, startPoint x: 305, startPoint y: 185, endPoint x: 306, endPoint y: 191, distance: 6.6
click at [305, 232] on input "6. Asks clear, open-ended questions" at bounding box center [308, 235] width 10 height 7
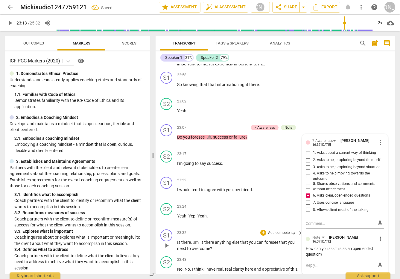
scroll to position [3215, 0]
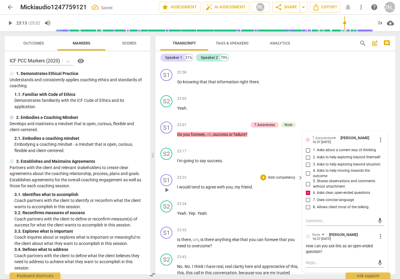
click at [168, 186] on span "play_arrow" at bounding box center [166, 189] width 7 height 7
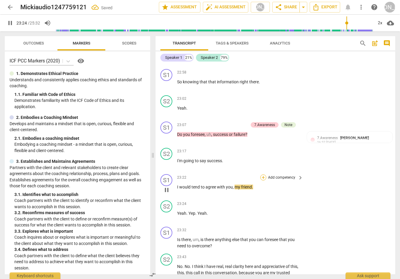
click at [263, 175] on div "+" at bounding box center [263, 178] width 6 height 6
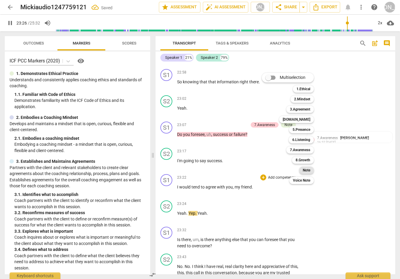
click at [309, 168] on b "Note" at bounding box center [305, 170] width 7 height 7
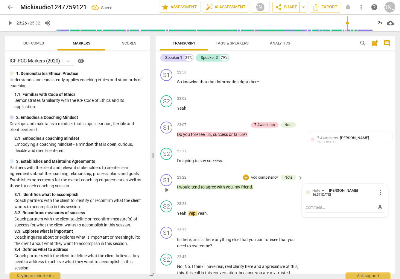
click at [328, 205] on textarea at bounding box center [339, 208] width 69 height 6
drag, startPoint x: 358, startPoint y: 159, endPoint x: 353, endPoint y: 159, distance: 5.1
click at [353, 205] on textarea "Be mindful of giving opinion. If client sees you as the expert which it seemed …" at bounding box center [339, 213] width 69 height 17
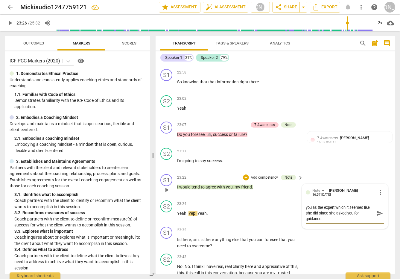
click at [334, 205] on textarea "Be mindful of giving opinion. Client sees you as the expert which it seemed lik…" at bounding box center [339, 213] width 69 height 17
drag, startPoint x: 376, startPoint y: 166, endPoint x: 364, endPoint y: 171, distance: 12.6
click at [376, 213] on span "send" at bounding box center [379, 216] width 7 height 7
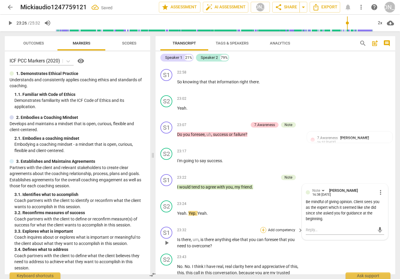
click at [263, 227] on div "+" at bounding box center [263, 230] width 6 height 6
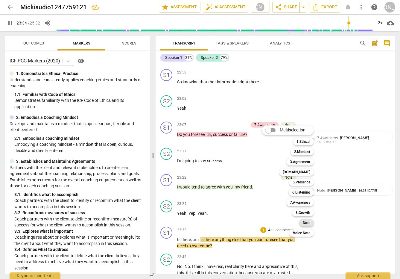
click at [308, 223] on b "Note" at bounding box center [305, 222] width 7 height 7
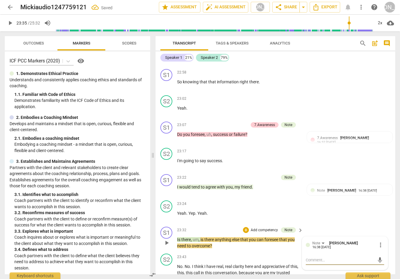
click at [318, 257] on textarea at bounding box center [339, 260] width 69 height 6
drag, startPoint x: 328, startPoint y: 211, endPoint x: 331, endPoint y: 216, distance: 6.3
click at [331, 257] on textarea "This question could have led client into something else - how could you close d…" at bounding box center [339, 268] width 69 height 23
drag, startPoint x: 321, startPoint y: 223, endPoint x: 357, endPoint y: 229, distance: 36.6
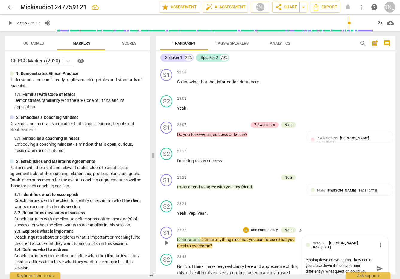
click at [357, 257] on textarea "This question is very broad as you are closing down conversation - how could yo…" at bounding box center [339, 268] width 69 height 23
drag, startPoint x: 374, startPoint y: 218, endPoint x: 347, endPoint y: 223, distance: 28.0
click at [376, 265] on span "send" at bounding box center [379, 268] width 7 height 7
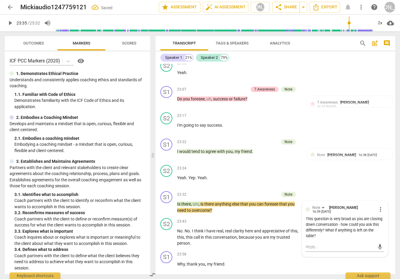
scroll to position [3262, 0]
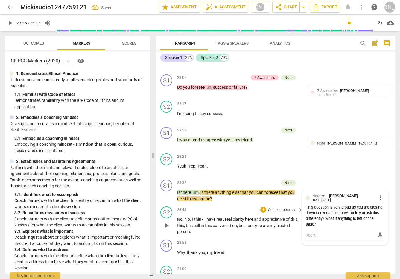
click at [164, 222] on span "play_arrow" at bounding box center [166, 225] width 7 height 7
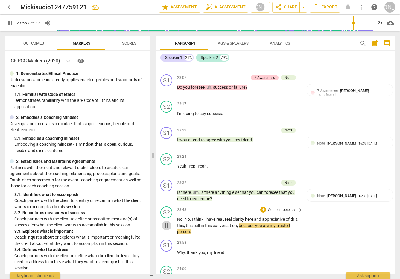
click at [169, 222] on span "pause" at bounding box center [166, 225] width 7 height 7
click at [167, 252] on span "play_arrow" at bounding box center [166, 255] width 7 height 7
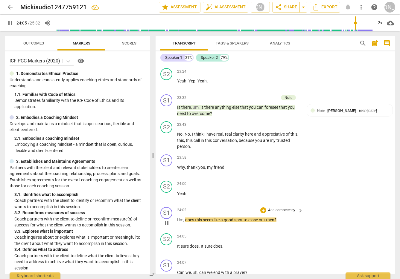
scroll to position [3348, 0]
click at [263, 207] on div "+" at bounding box center [263, 210] width 6 height 6
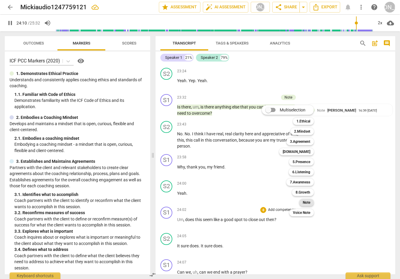
click at [308, 202] on b "Note" at bounding box center [305, 202] width 7 height 7
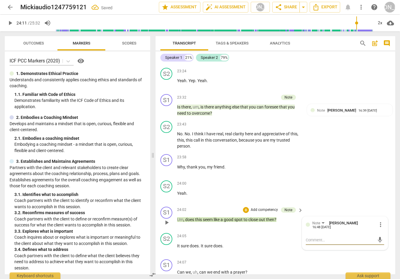
click at [378, 221] on span "more_vert" at bounding box center [380, 224] width 7 height 7
click at [387, 188] on li "Delete" at bounding box center [384, 186] width 21 height 11
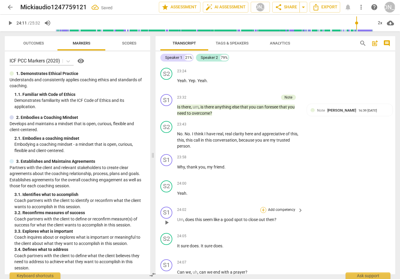
click at [263, 207] on div "+" at bounding box center [263, 210] width 6 height 6
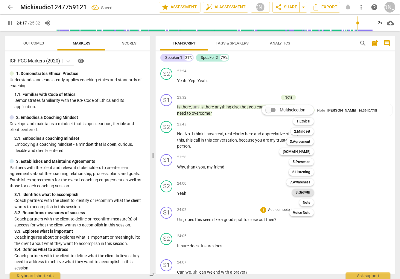
click at [306, 191] on b "8.Growth" at bounding box center [302, 192] width 15 height 7
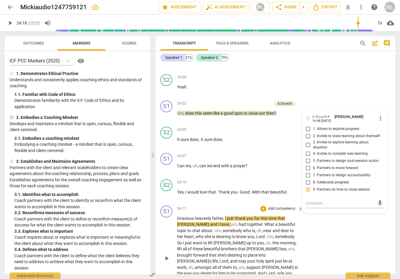
scroll to position [3503, 0]
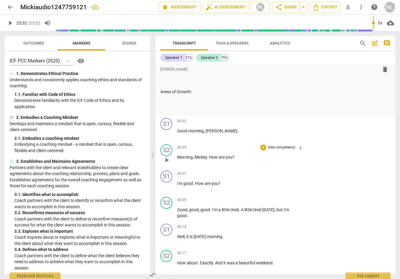
scroll to position [0, 0]
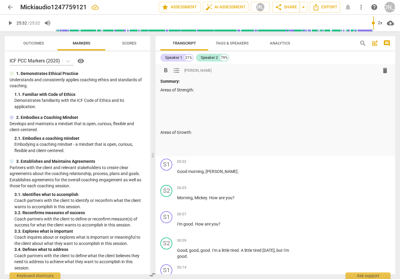
click at [167, 99] on p at bounding box center [275, 98] width 230 height 6
click at [37, 42] on span "Outcomes" at bounding box center [33, 43] width 21 height 4
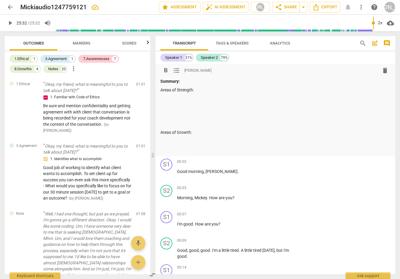
click at [164, 97] on p at bounding box center [275, 98] width 230 height 6
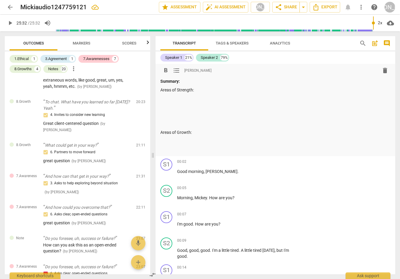
scroll to position [1675, 0]
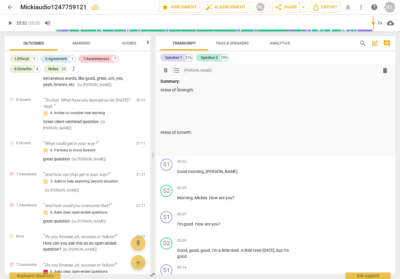
click at [171, 97] on p at bounding box center [275, 98] width 230 height 6
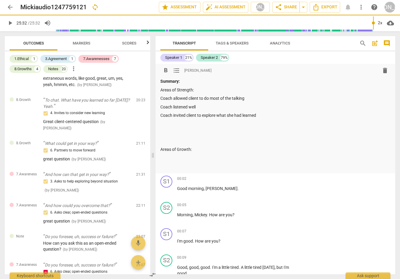
click at [167, 141] on p at bounding box center [275, 141] width 230 height 6
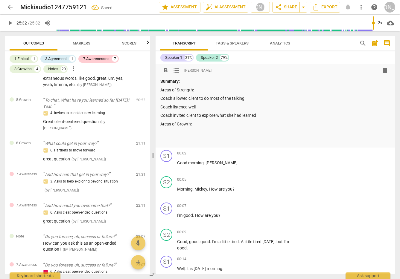
click at [160, 124] on p "Areas of Growth:" at bounding box center [275, 124] width 230 height 6
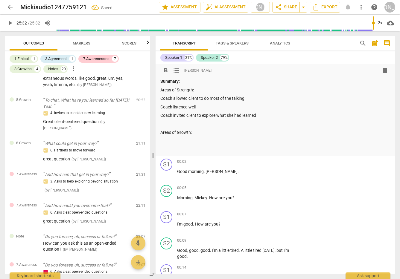
click at [164, 140] on p at bounding box center [275, 141] width 230 height 6
